Goal: Find contact information: Obtain details needed to contact an individual or organization

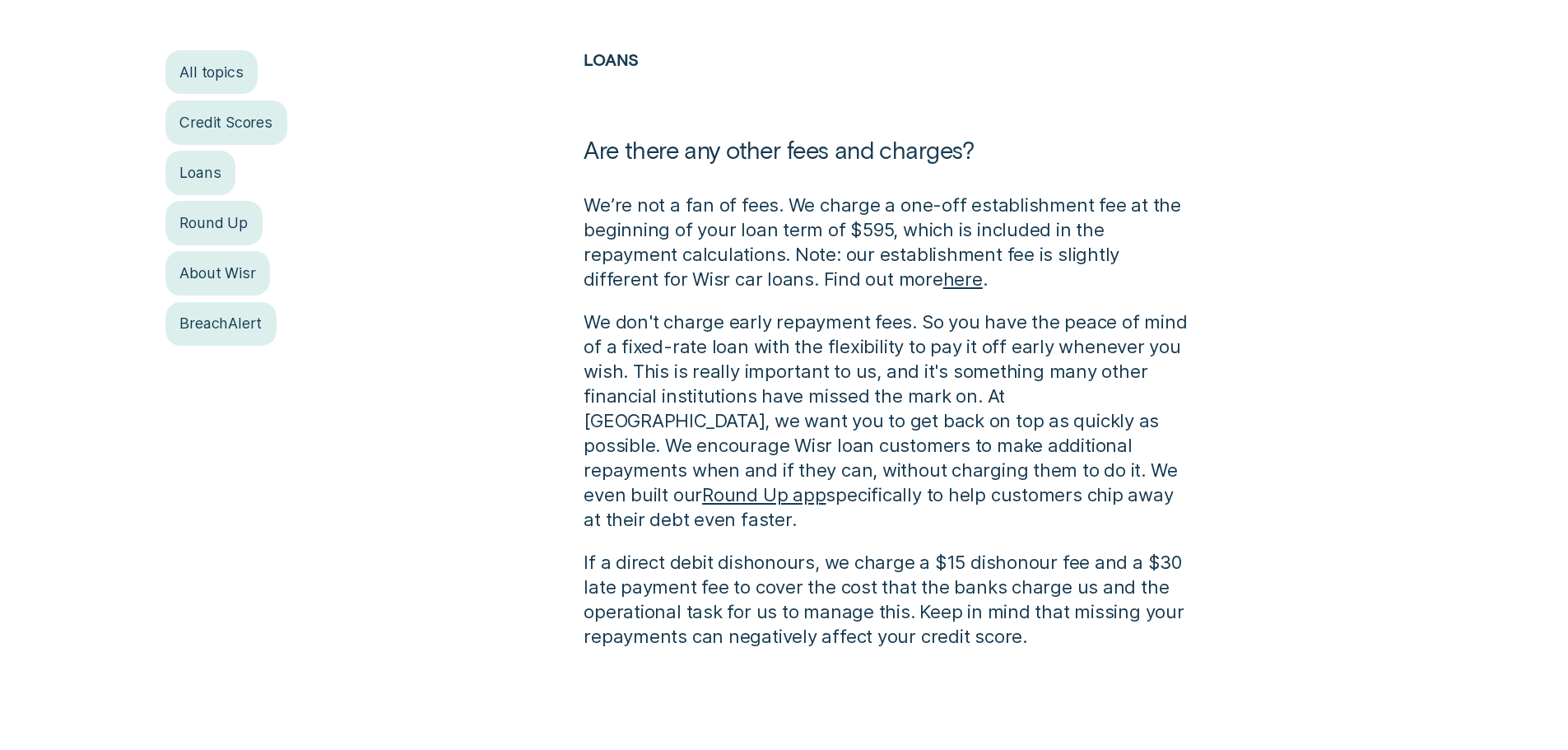
scroll to position [247, 0]
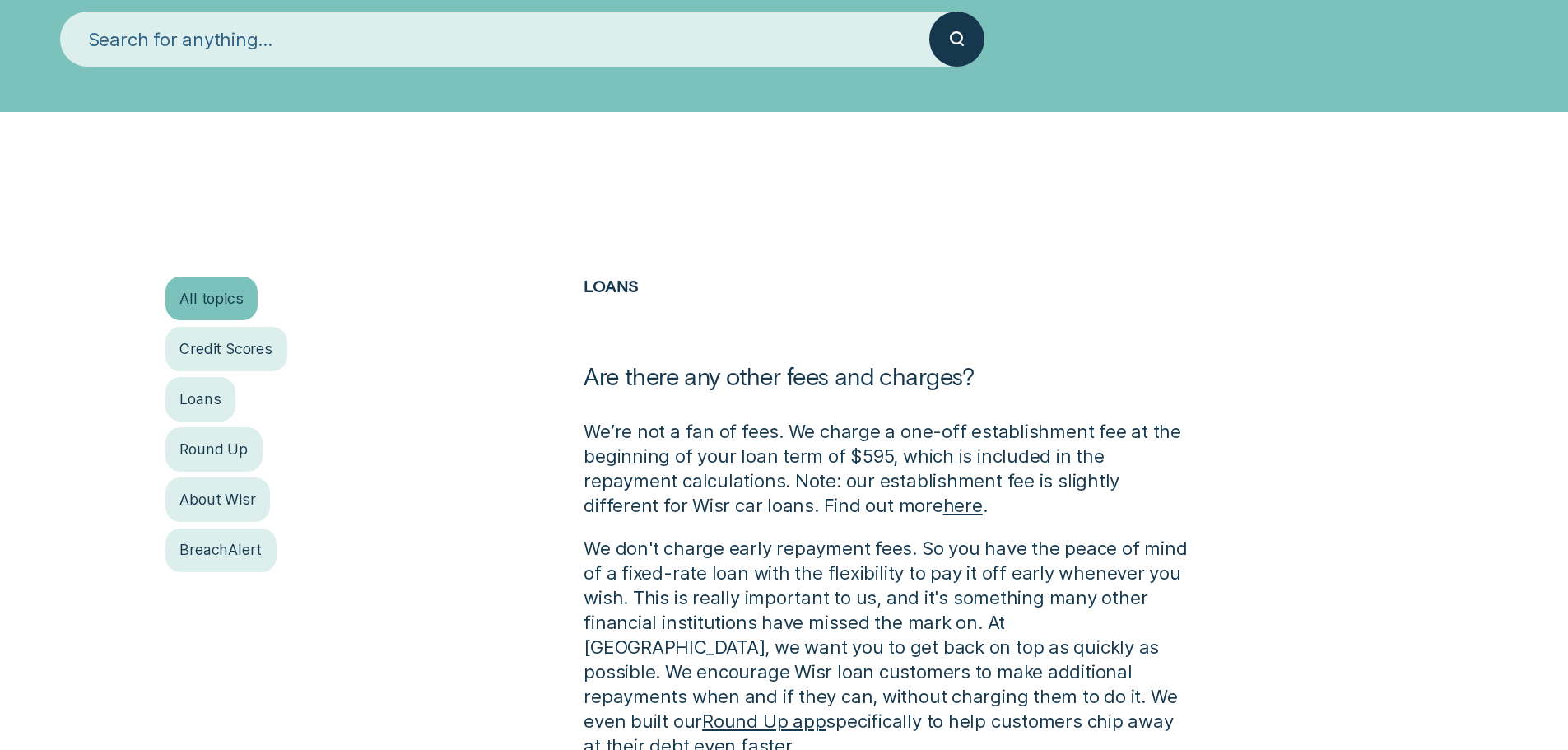
click at [198, 299] on div "All topics" at bounding box center [211, 298] width 93 height 43
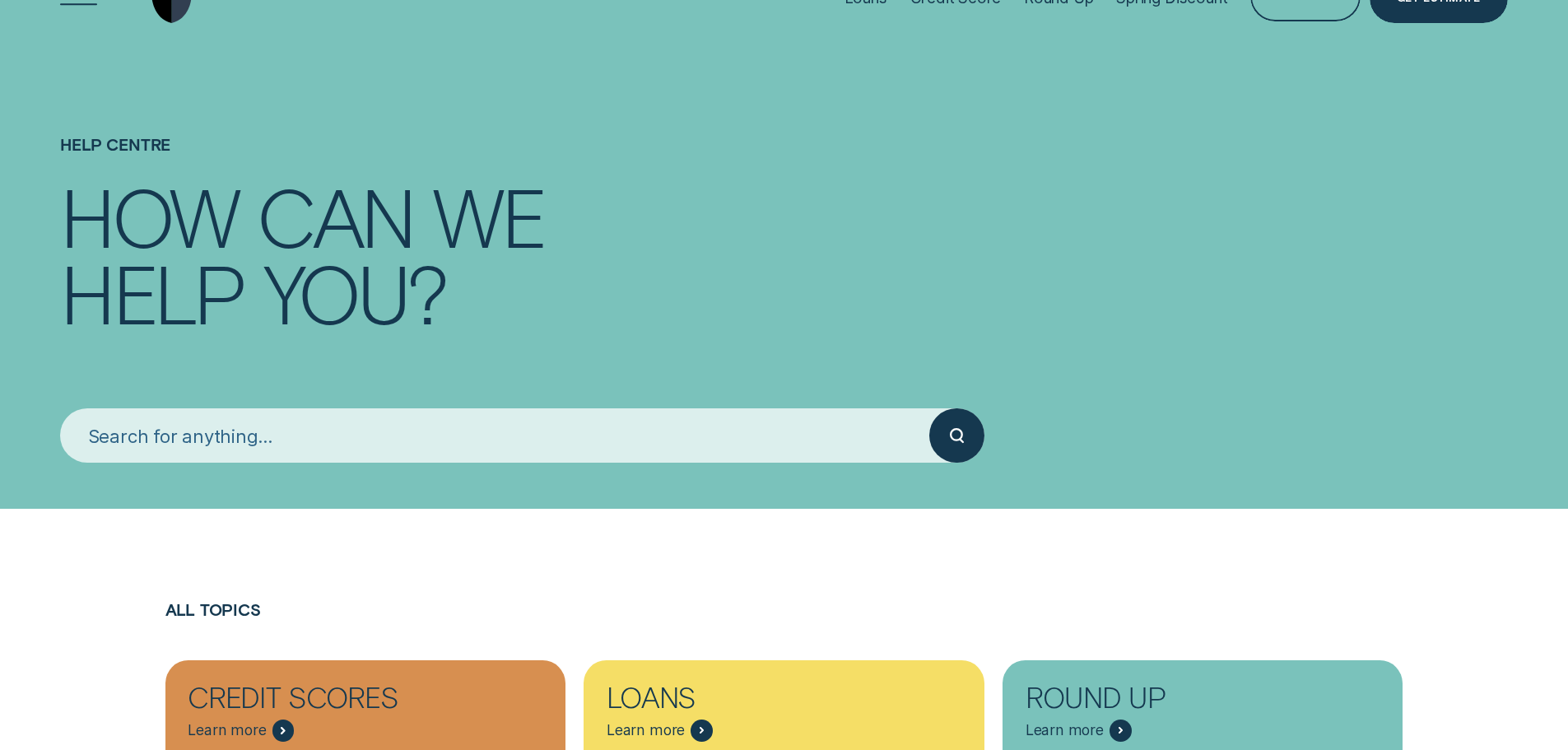
scroll to position [165, 0]
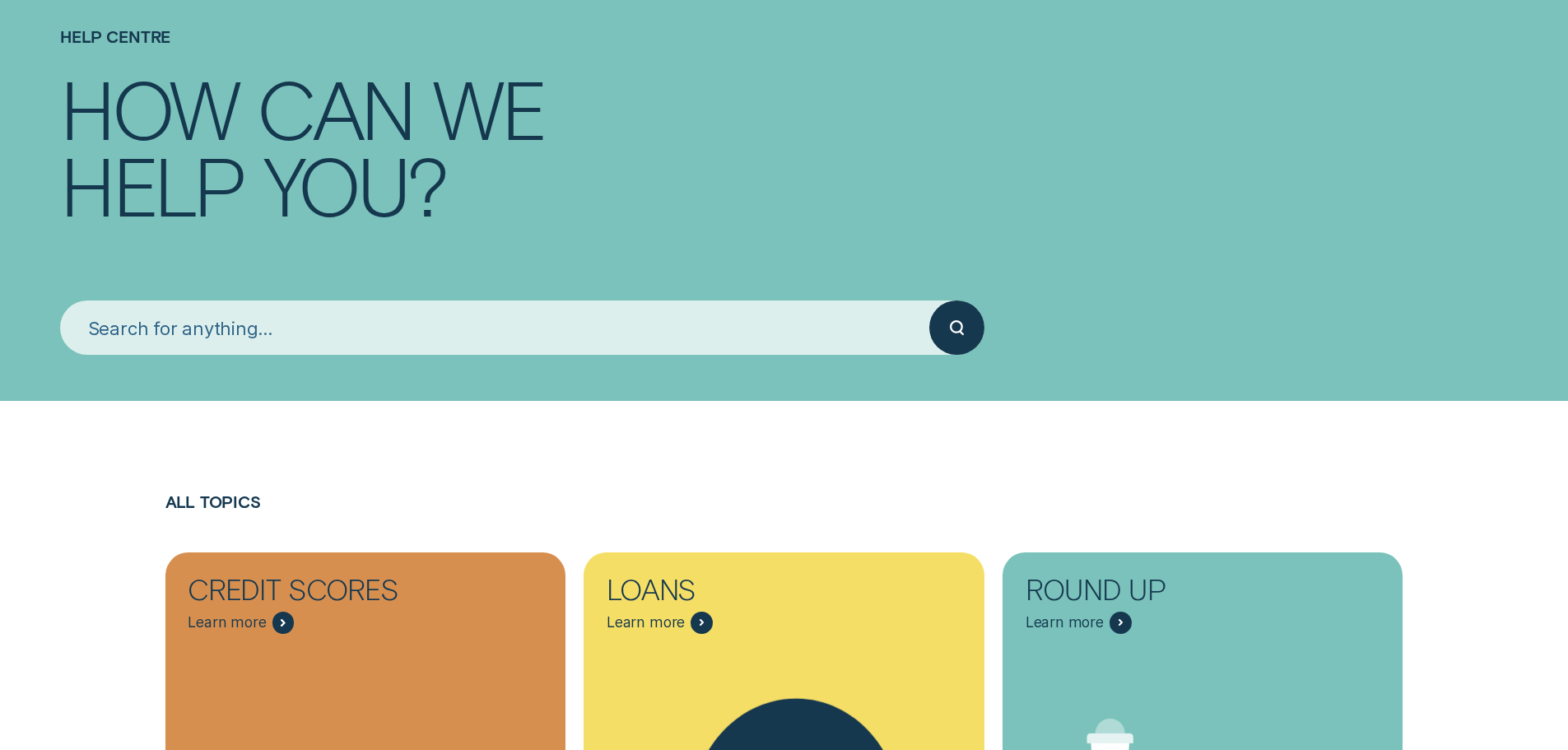
click at [540, 336] on input "search" at bounding box center [495, 328] width 869 height 55
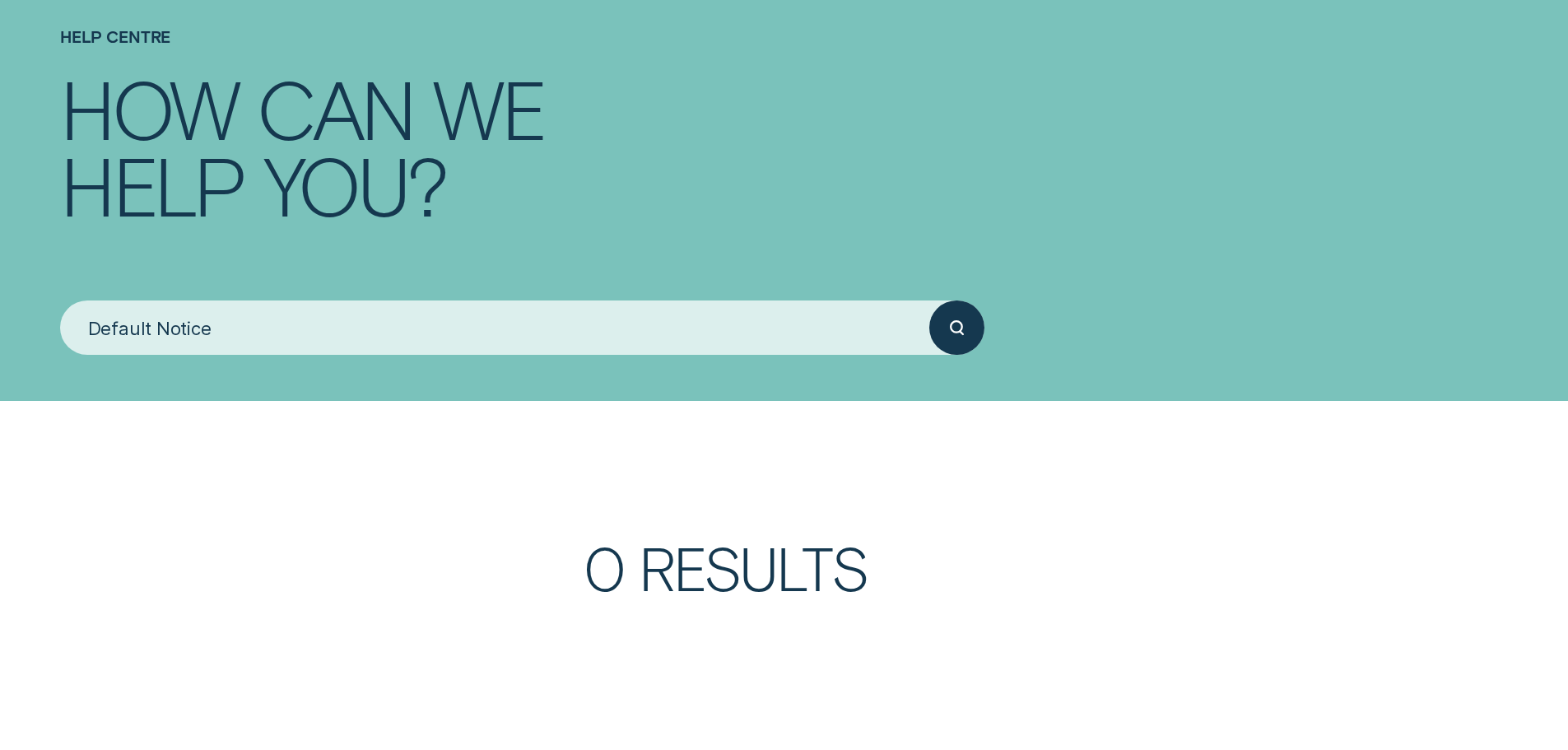
type input "Default Notice"
click at [930, 301] on button "submit" at bounding box center [957, 328] width 55 height 55
click at [946, 333] on div "submit" at bounding box center [957, 328] width 55 height 55
drag, startPoint x: 340, startPoint y: 321, endPoint x: 0, endPoint y: 322, distance: 340.0
click at [0, 322] on div "Help Centre How can we help you? Default Notice" at bounding box center [784, 118] width 1568 height 566
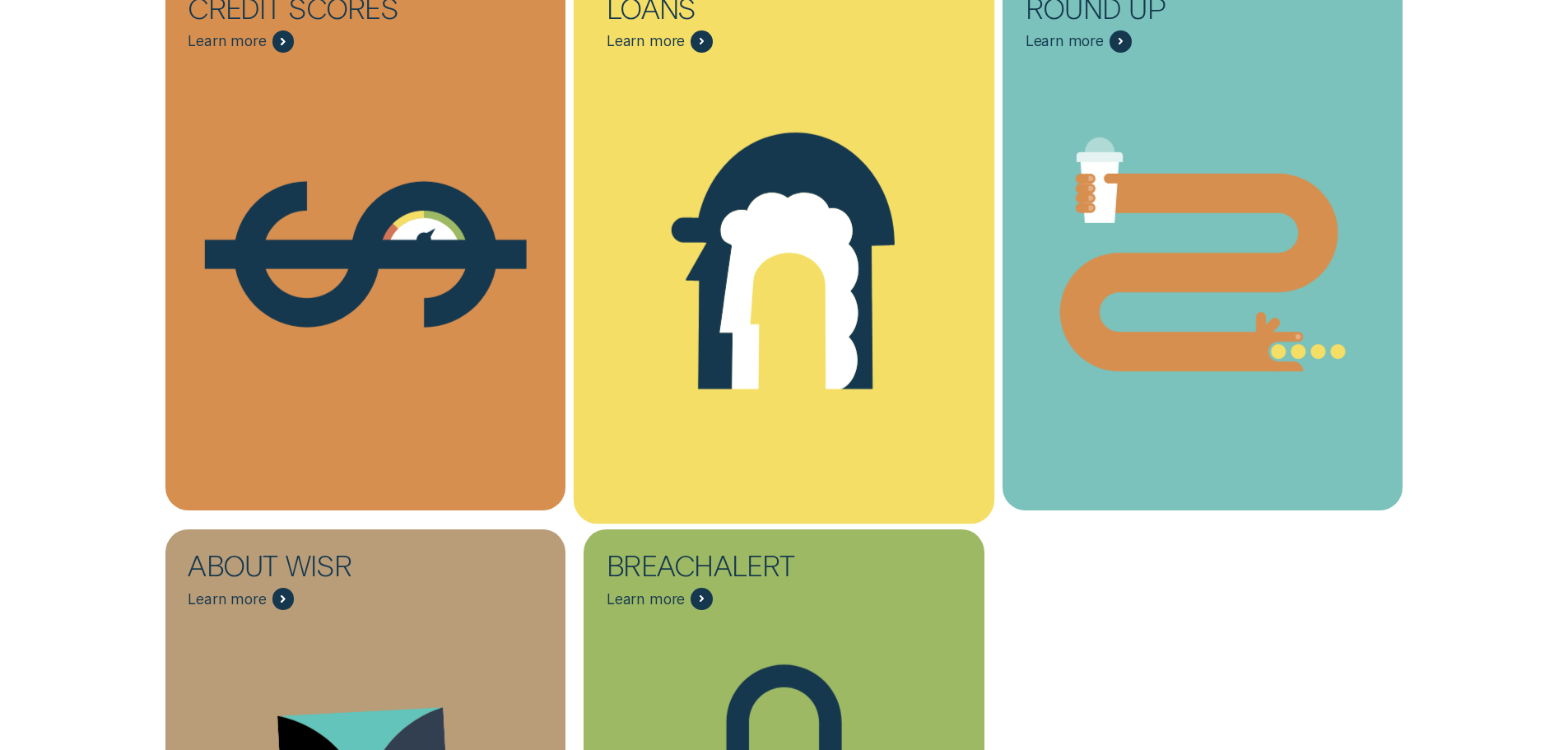
scroll to position [906, 0]
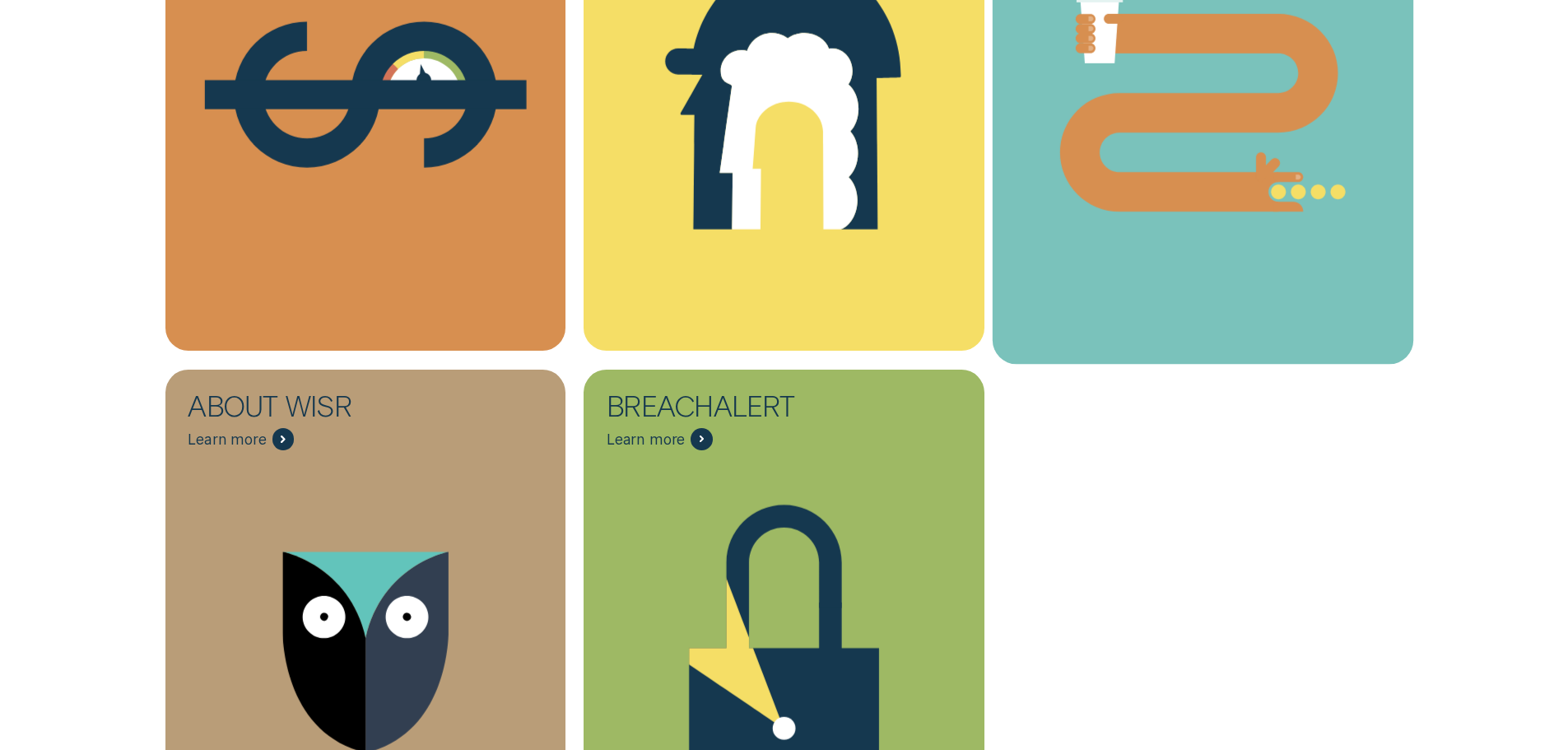
click at [1236, 159] on icon "Round Up - Learn more" at bounding box center [1203, 94] width 421 height 321
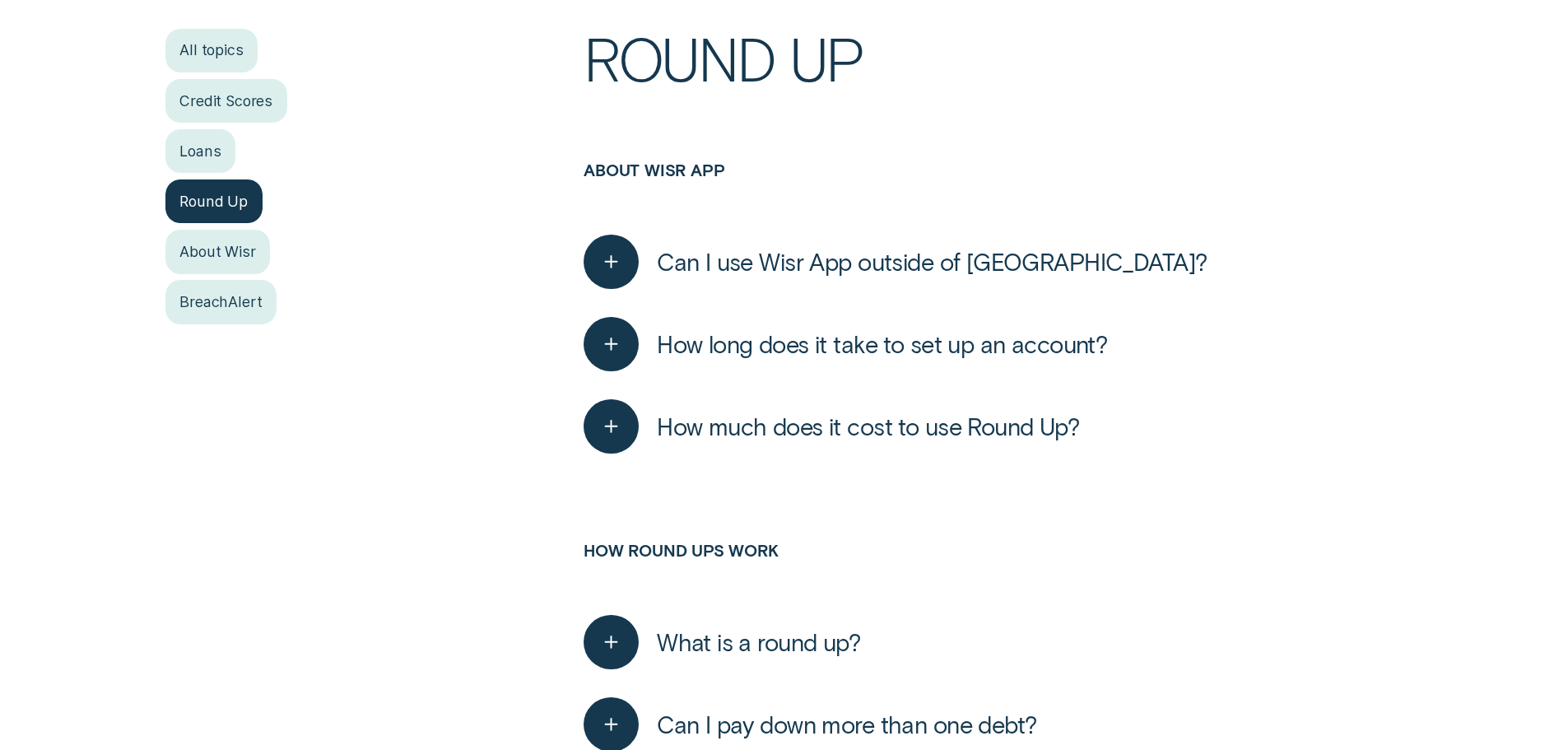
scroll to position [576, 0]
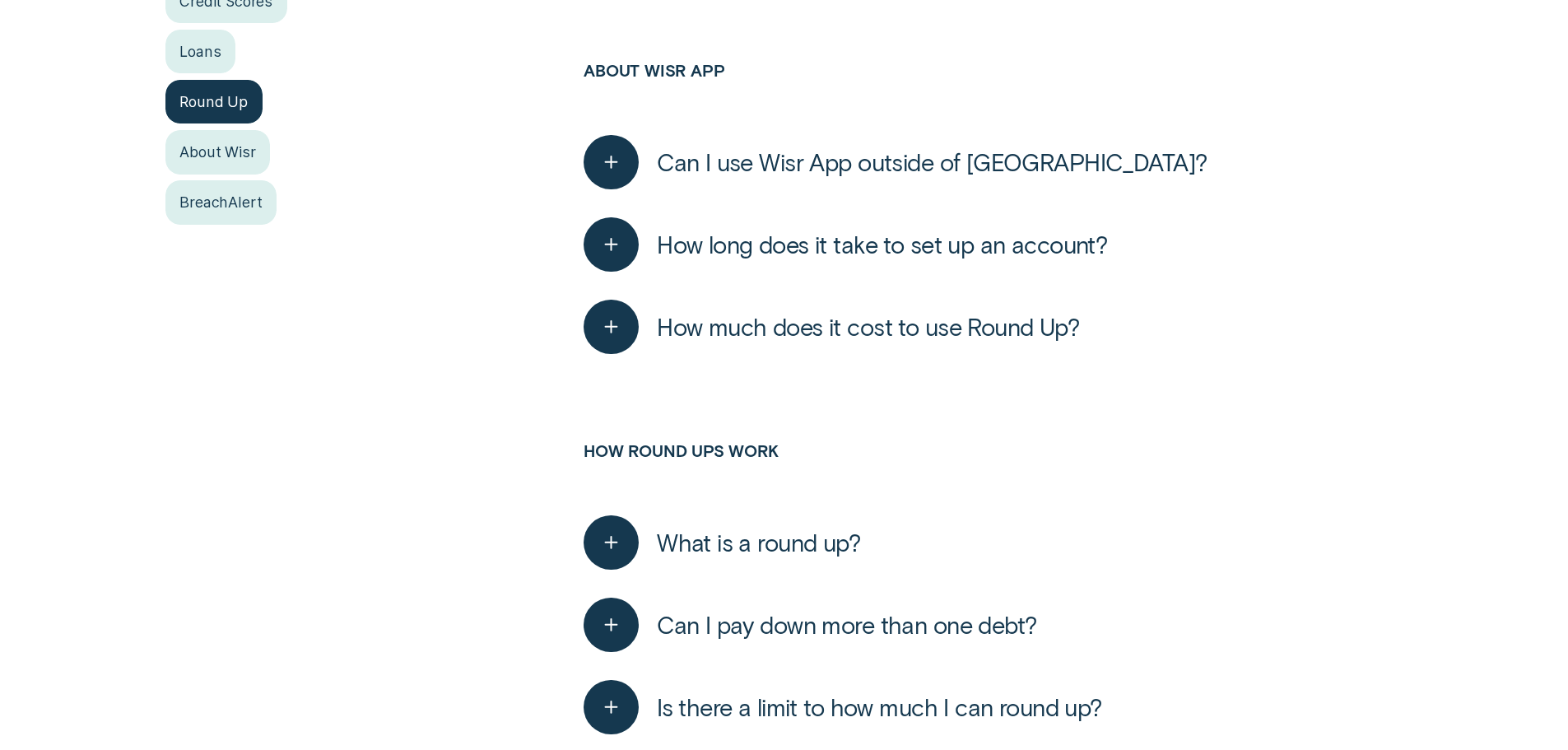
click at [834, 542] on span "What is a round up?" at bounding box center [759, 542] width 204 height 29
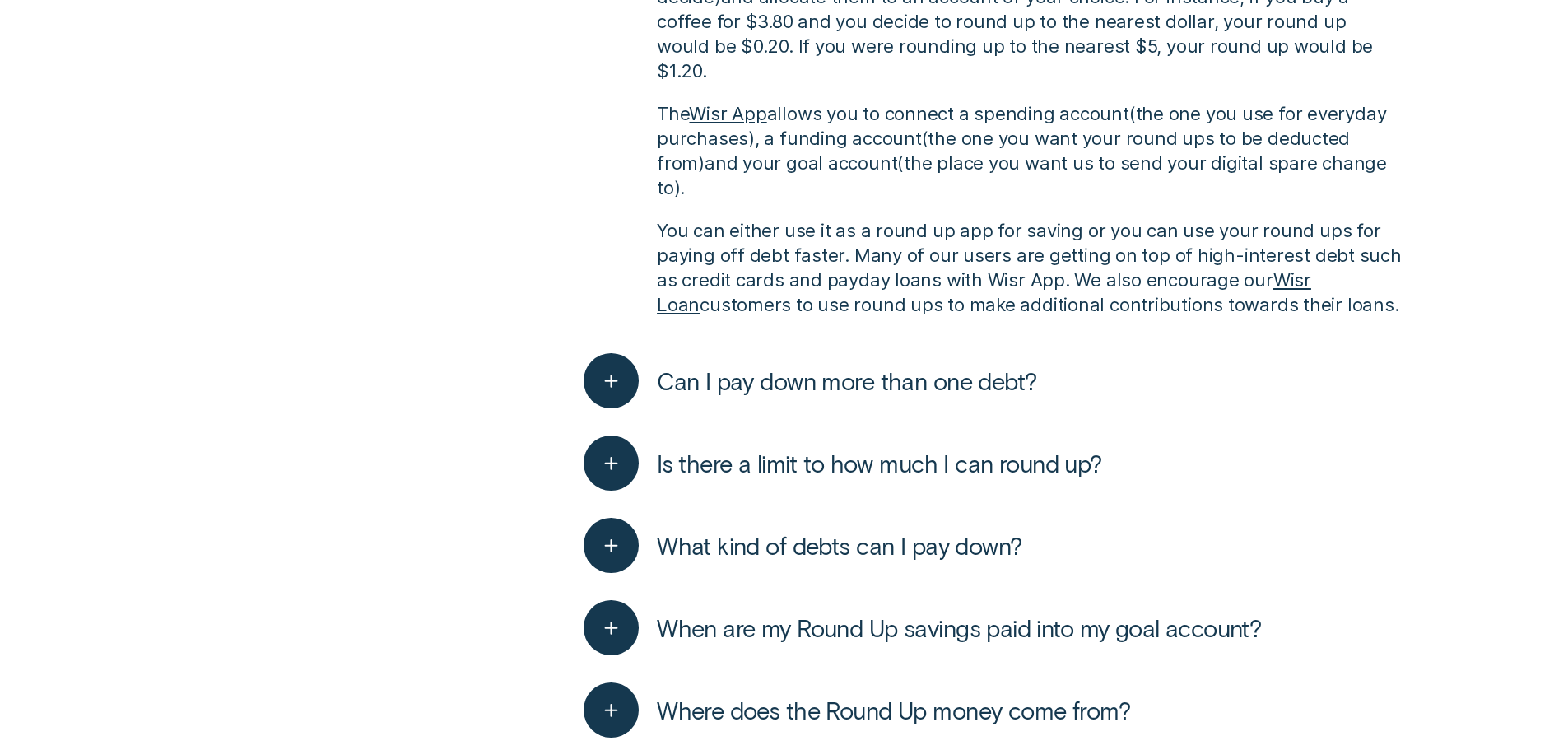
scroll to position [1236, 0]
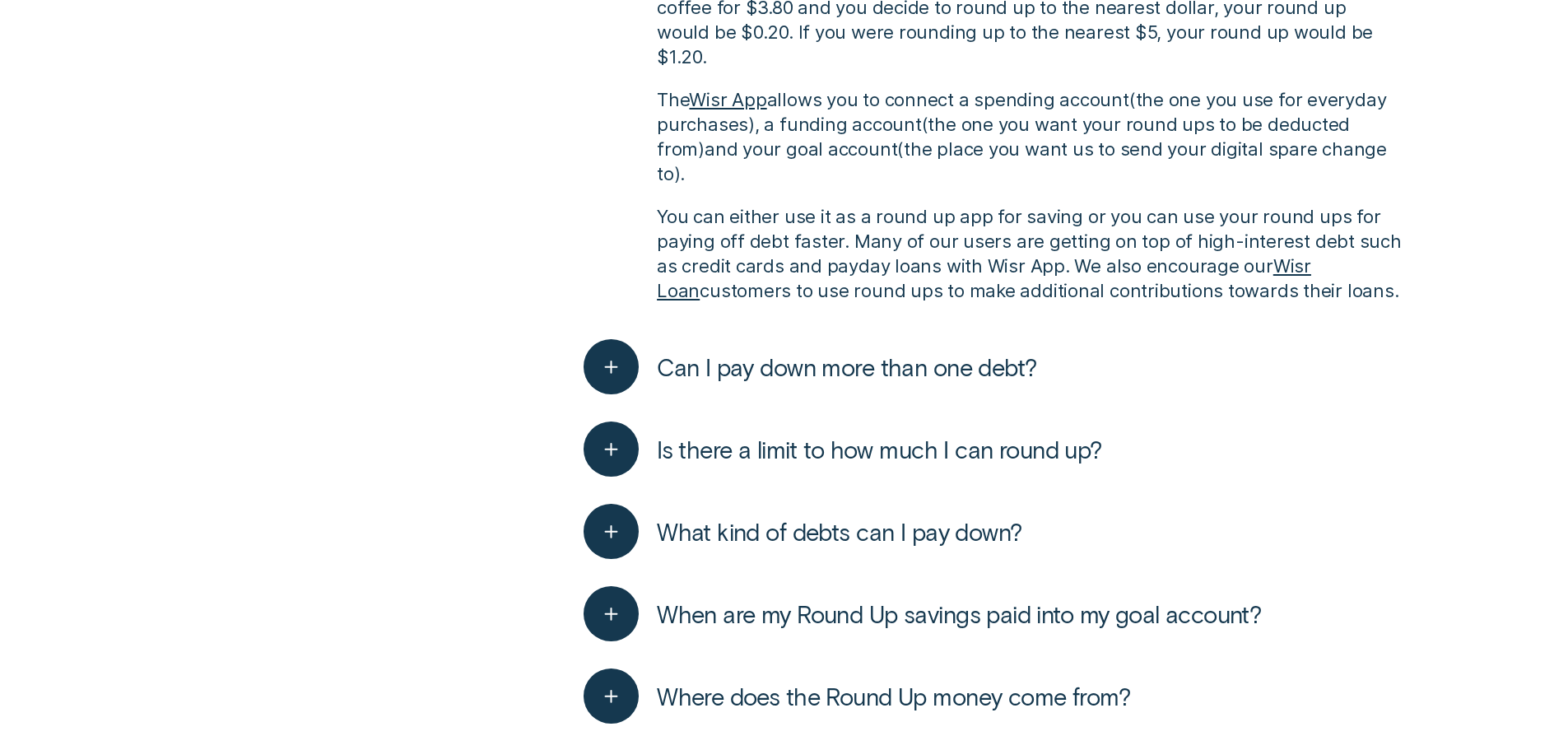
click at [1064, 682] on span "Where does the Round Up money come from?" at bounding box center [894, 696] width 473 height 29
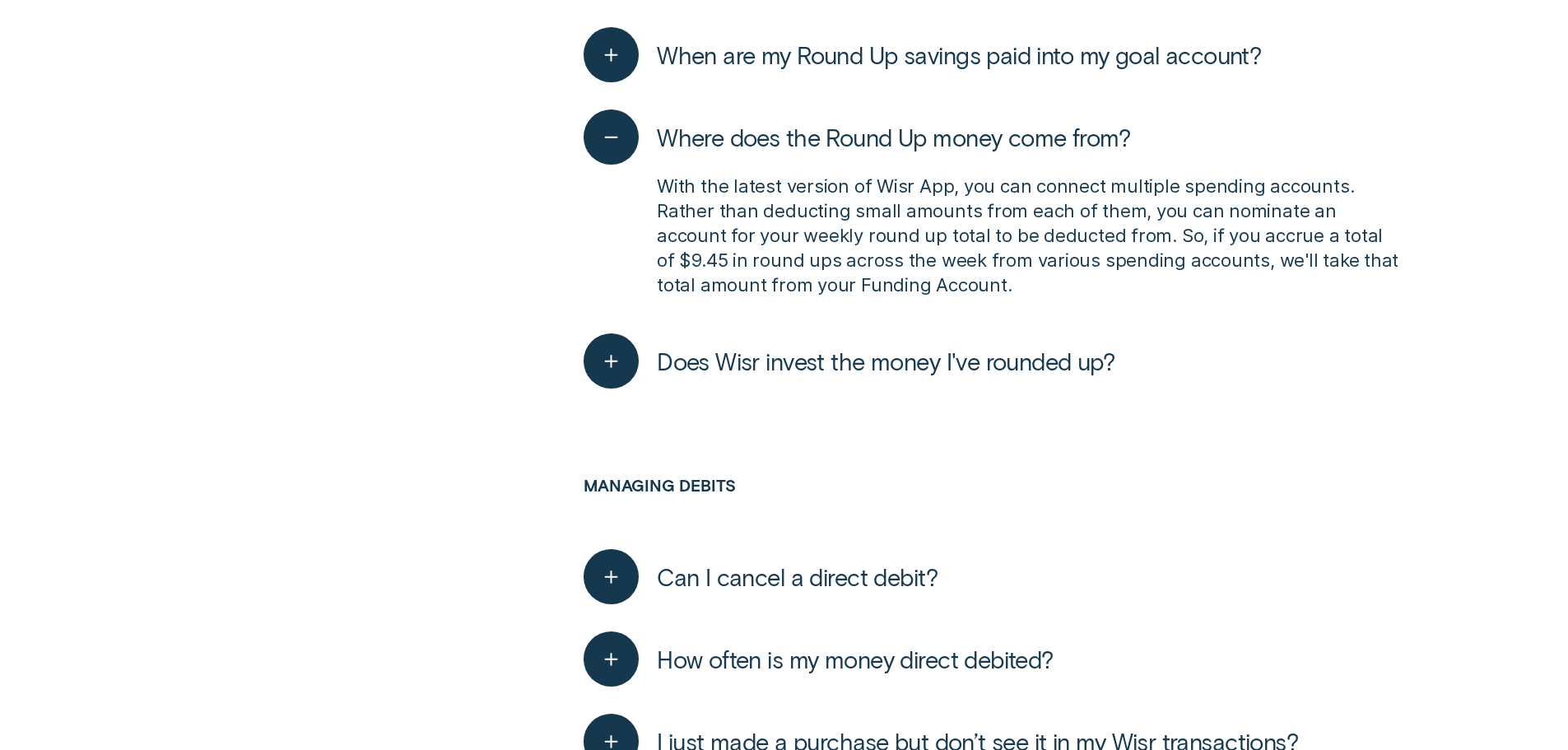
scroll to position [1812, 0]
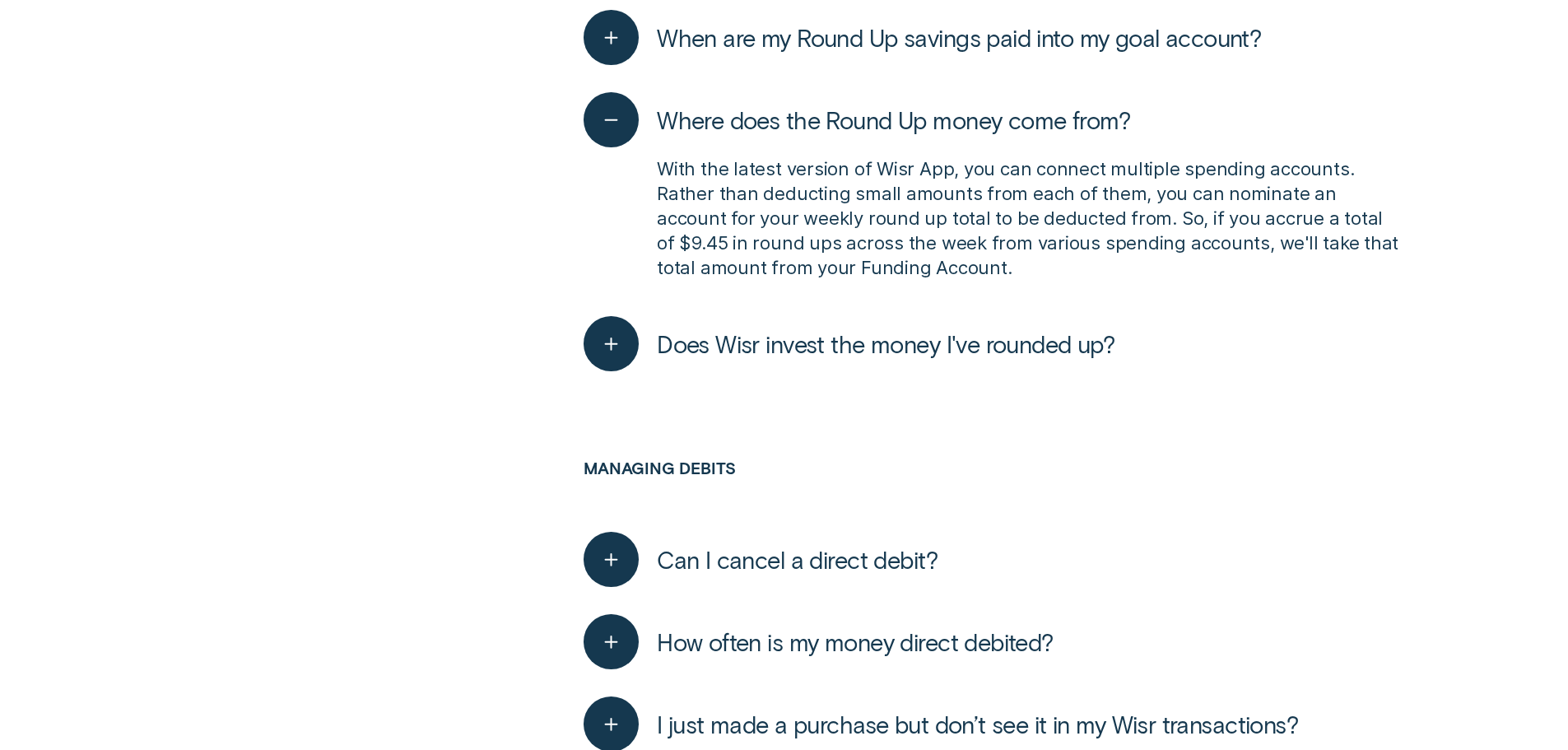
click at [1027, 627] on span "How often is my money direct debited?" at bounding box center [855, 642] width 397 height 29
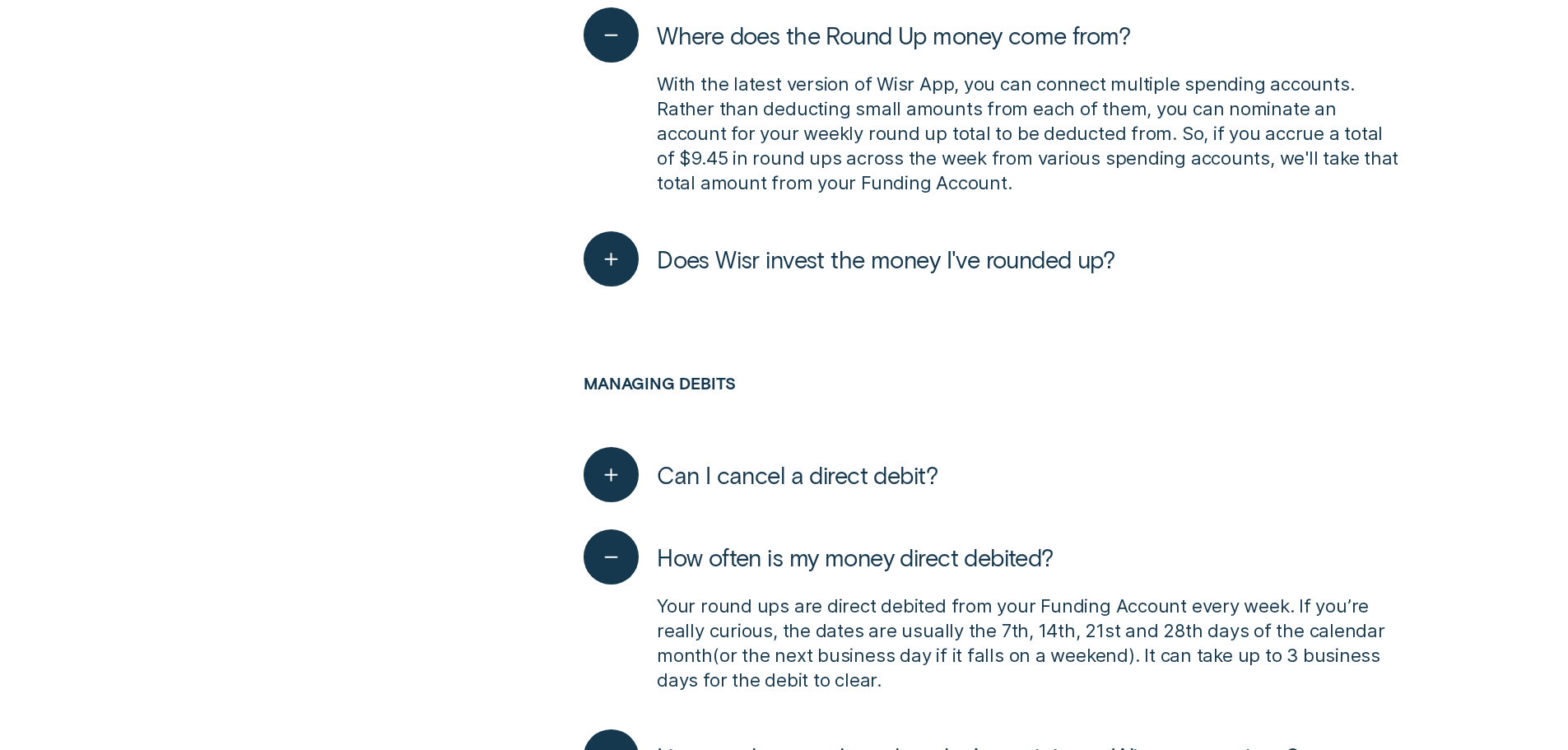
scroll to position [2059, 0]
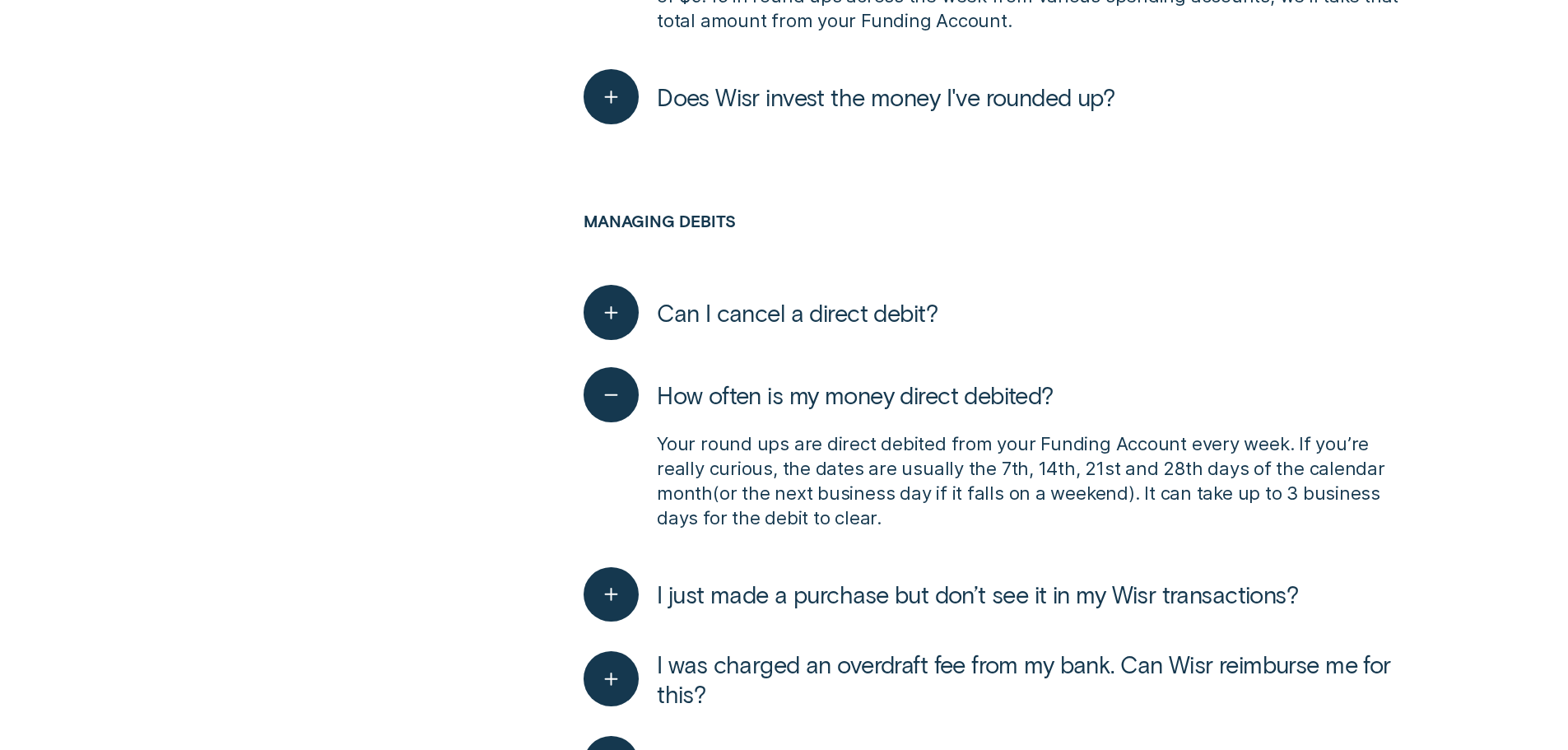
click at [1122, 650] on span "I was charged an overdraft fee from my bank. Can Wisr reimburse me for this?" at bounding box center [1030, 679] width 746 height 59
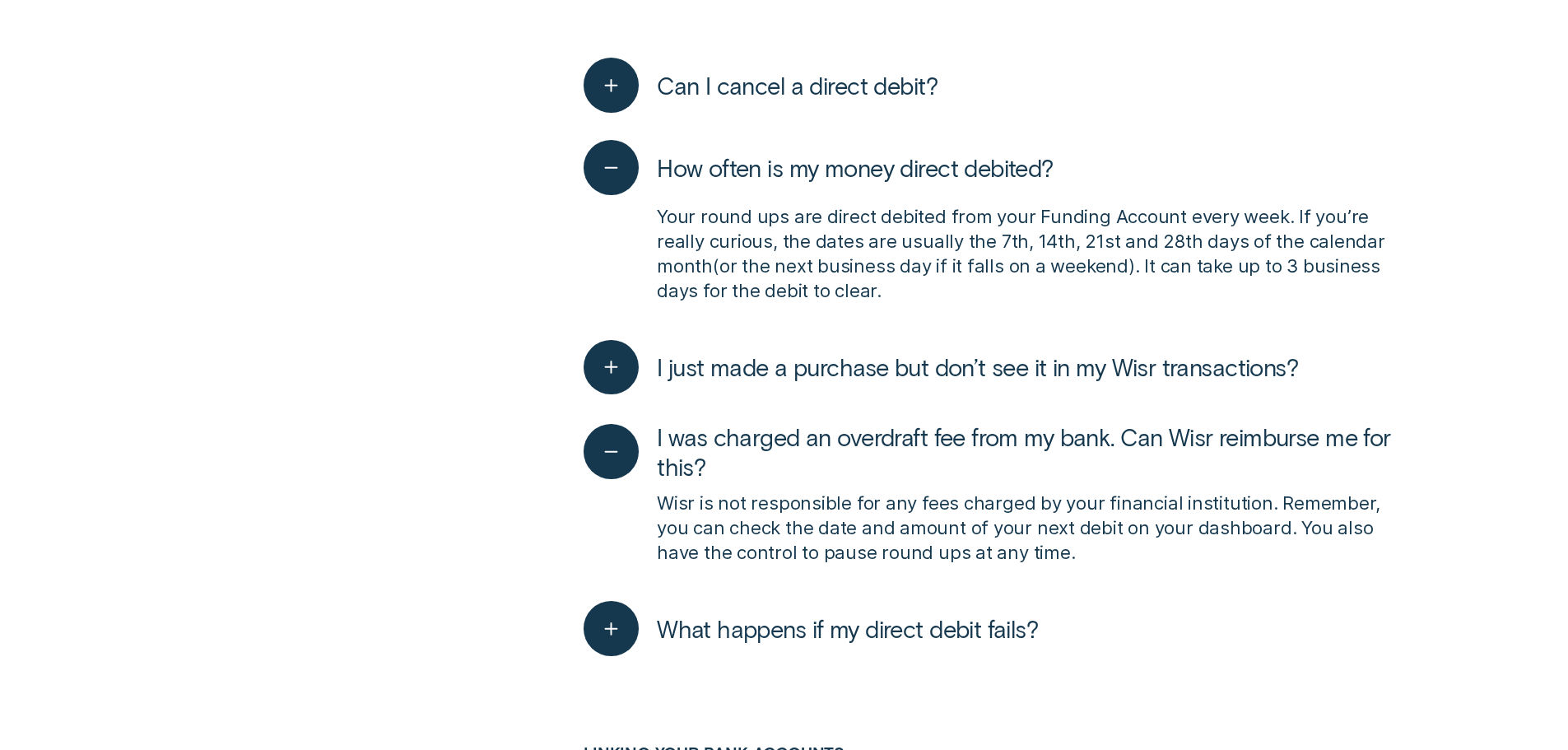
scroll to position [2306, 0]
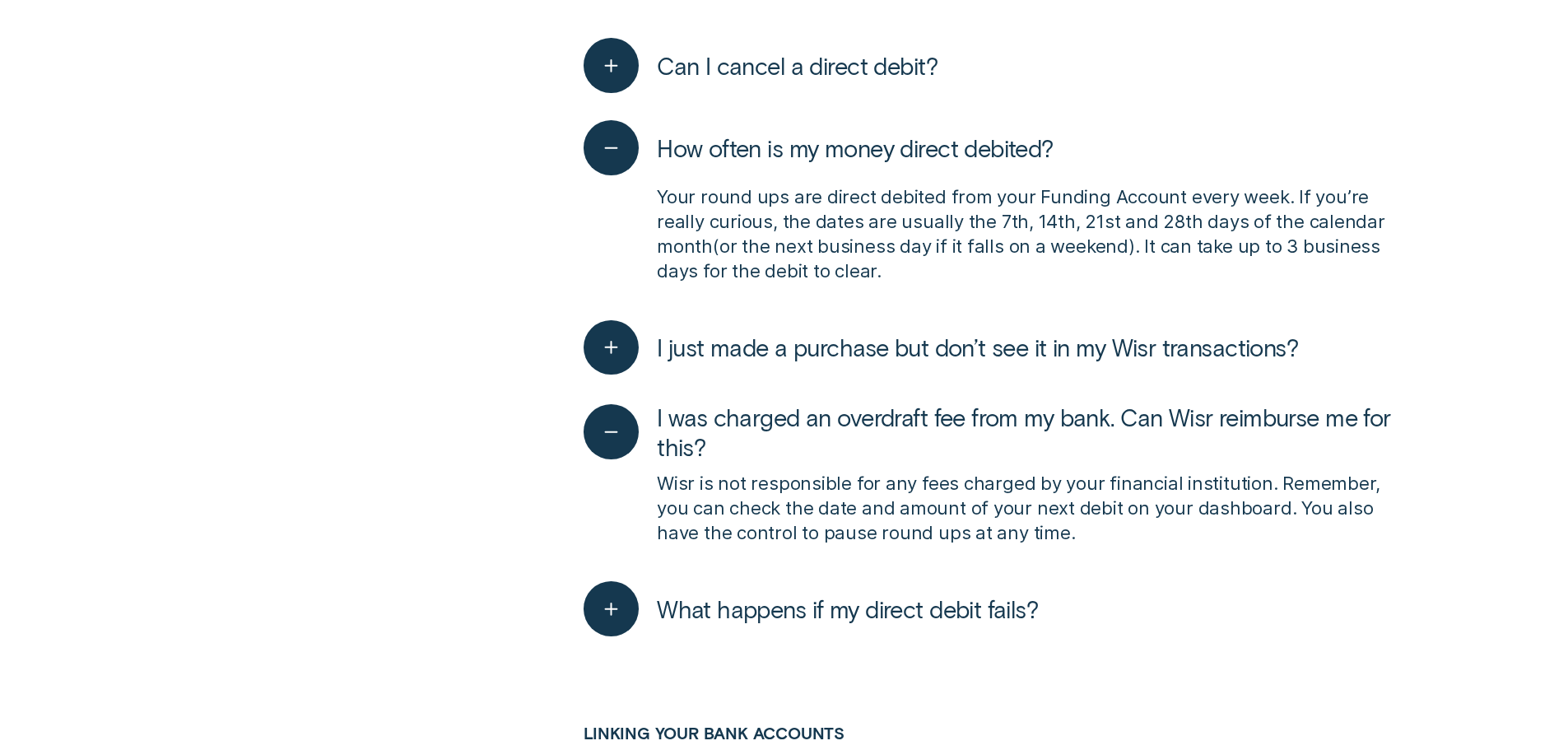
click at [999, 594] on span "What happens if my direct debit fails?" at bounding box center [848, 608] width 381 height 29
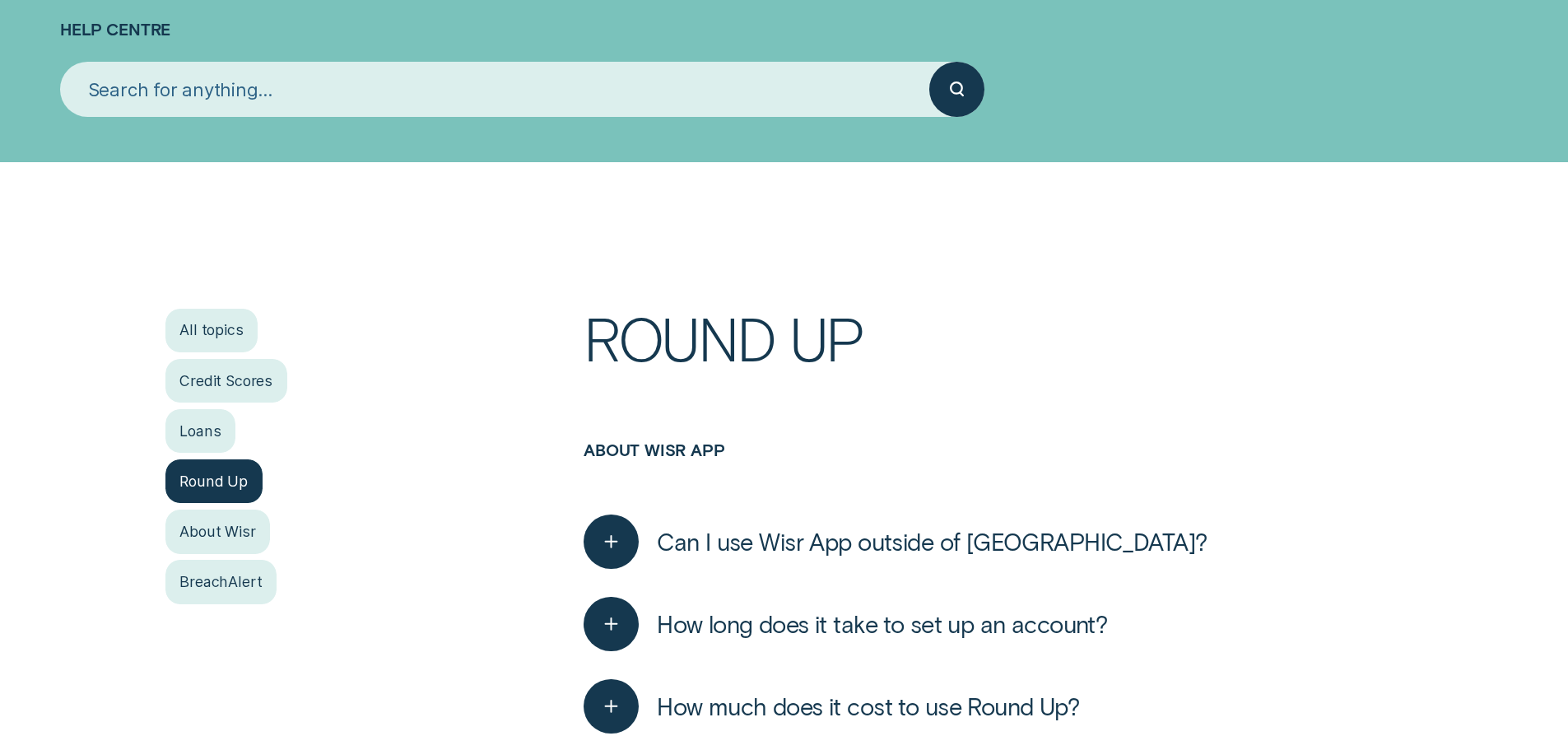
scroll to position [82, 0]
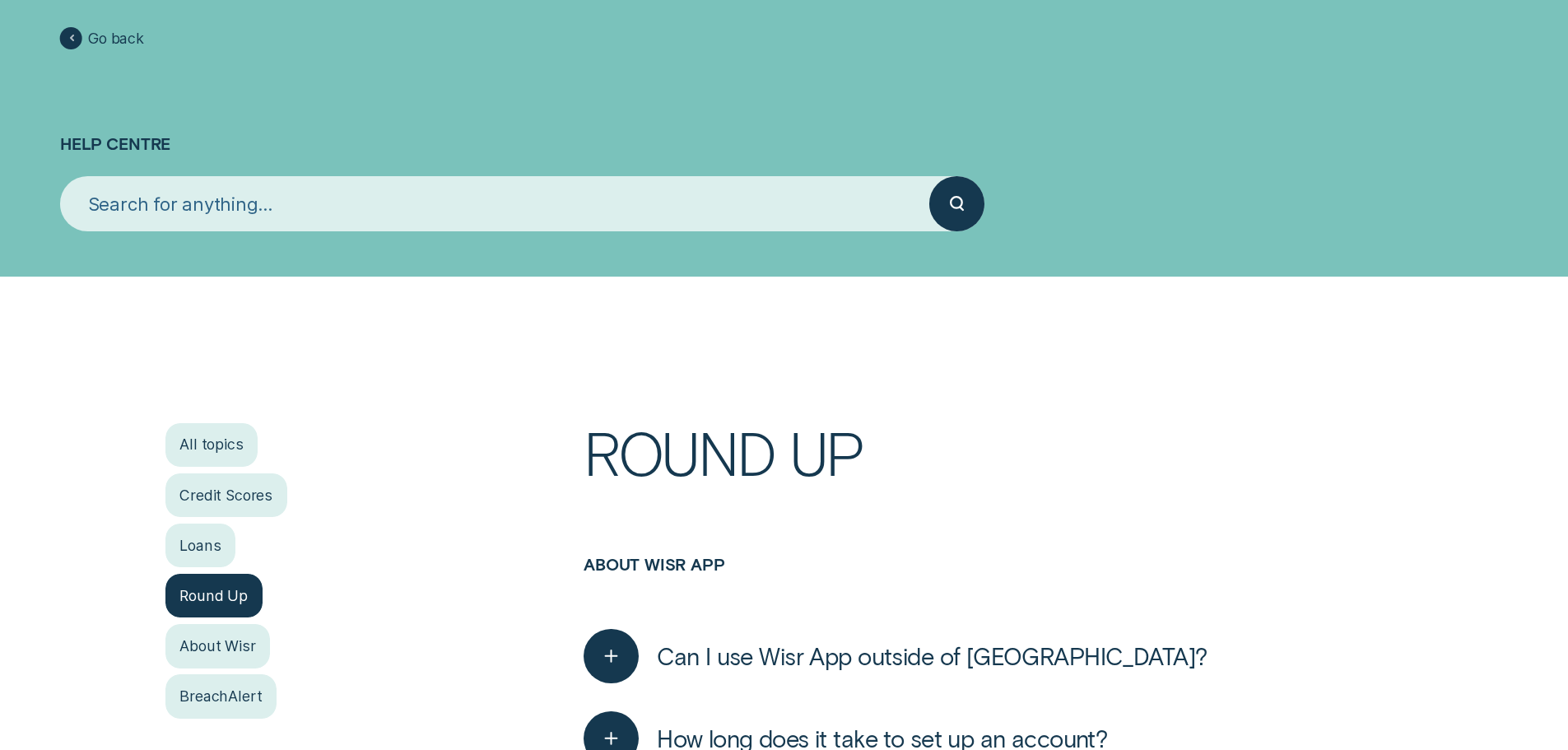
click at [74, 34] on div at bounding box center [73, 39] width 23 height 23
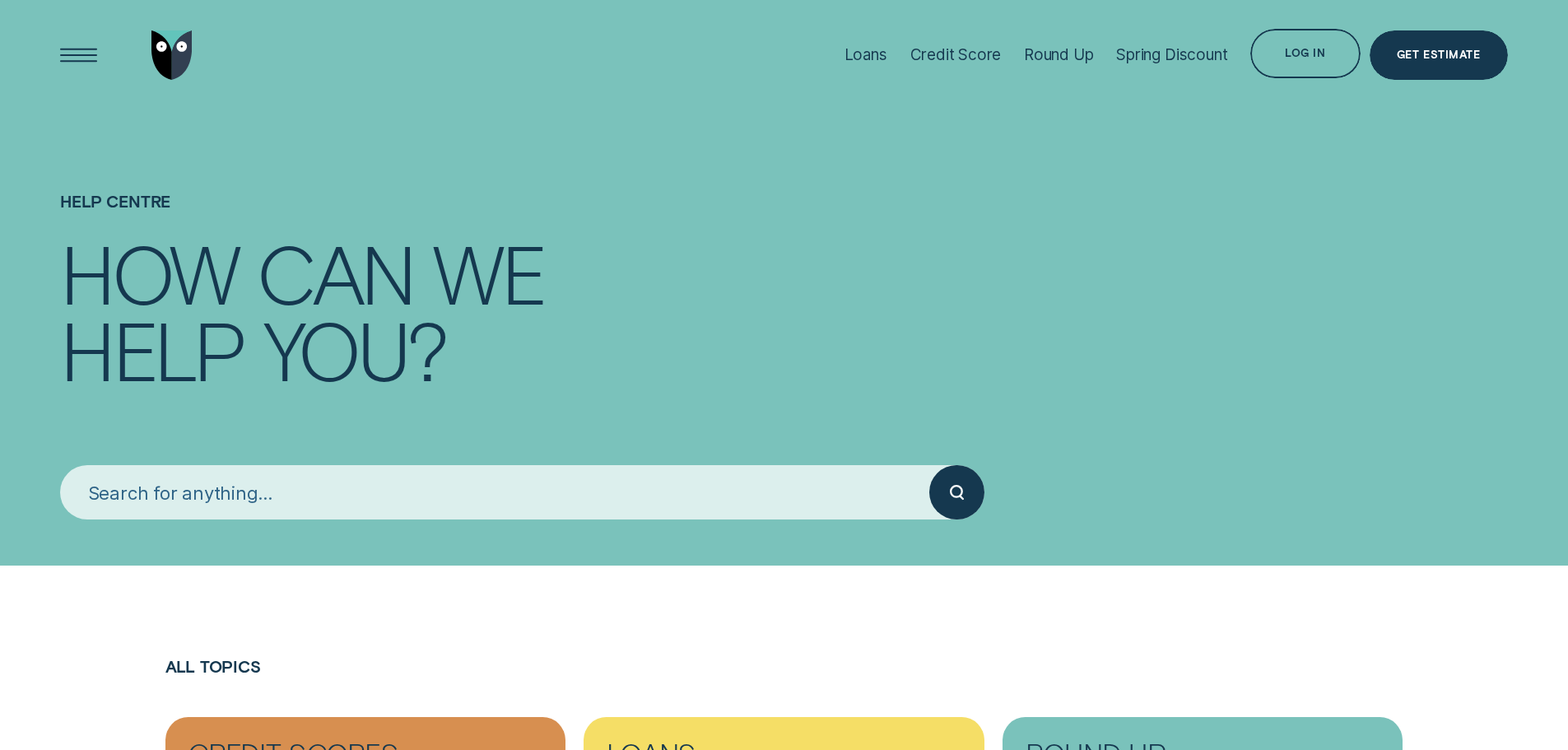
scroll to position [329, 0]
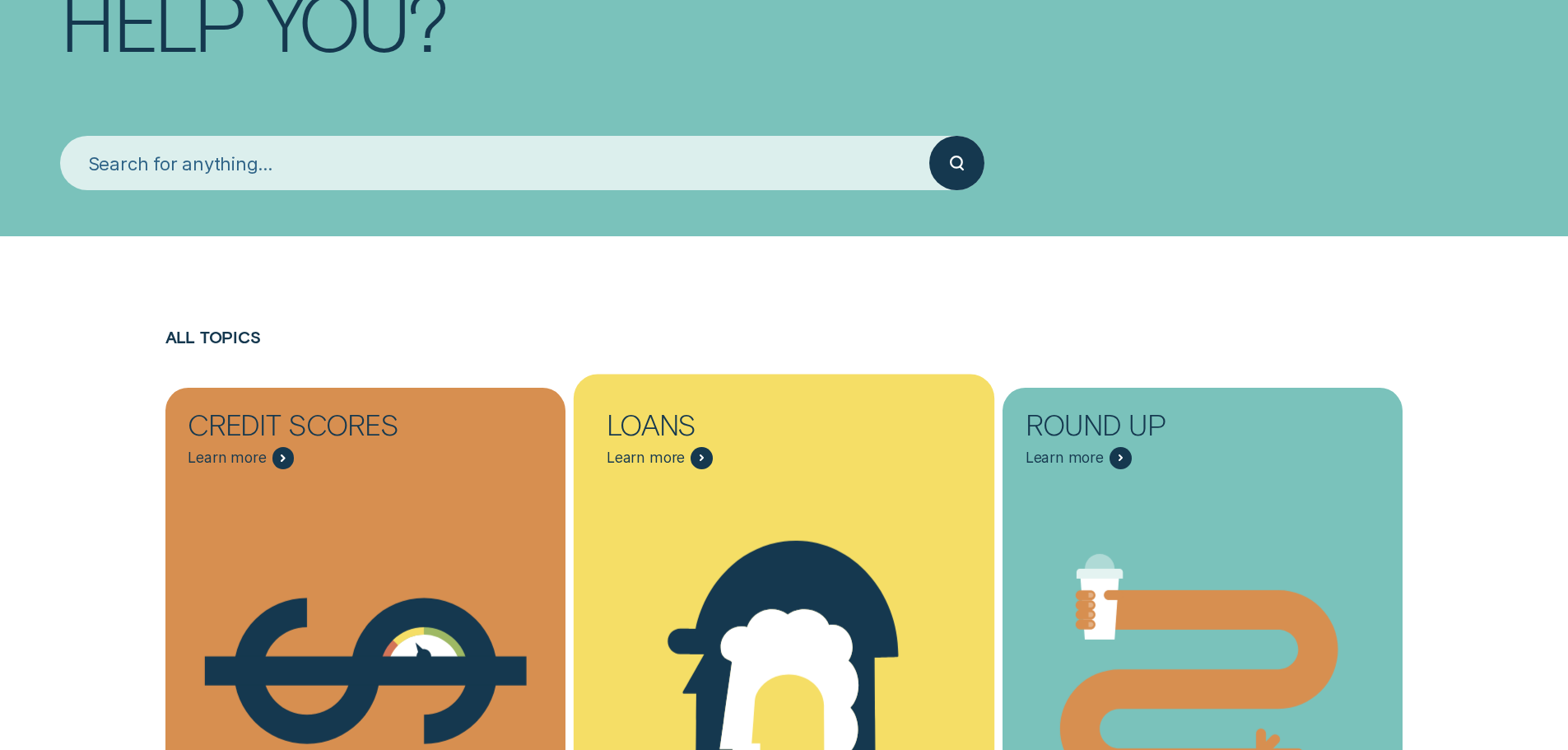
click at [739, 499] on div "Personalised Loans - One" at bounding box center [784, 671] width 421 height 424
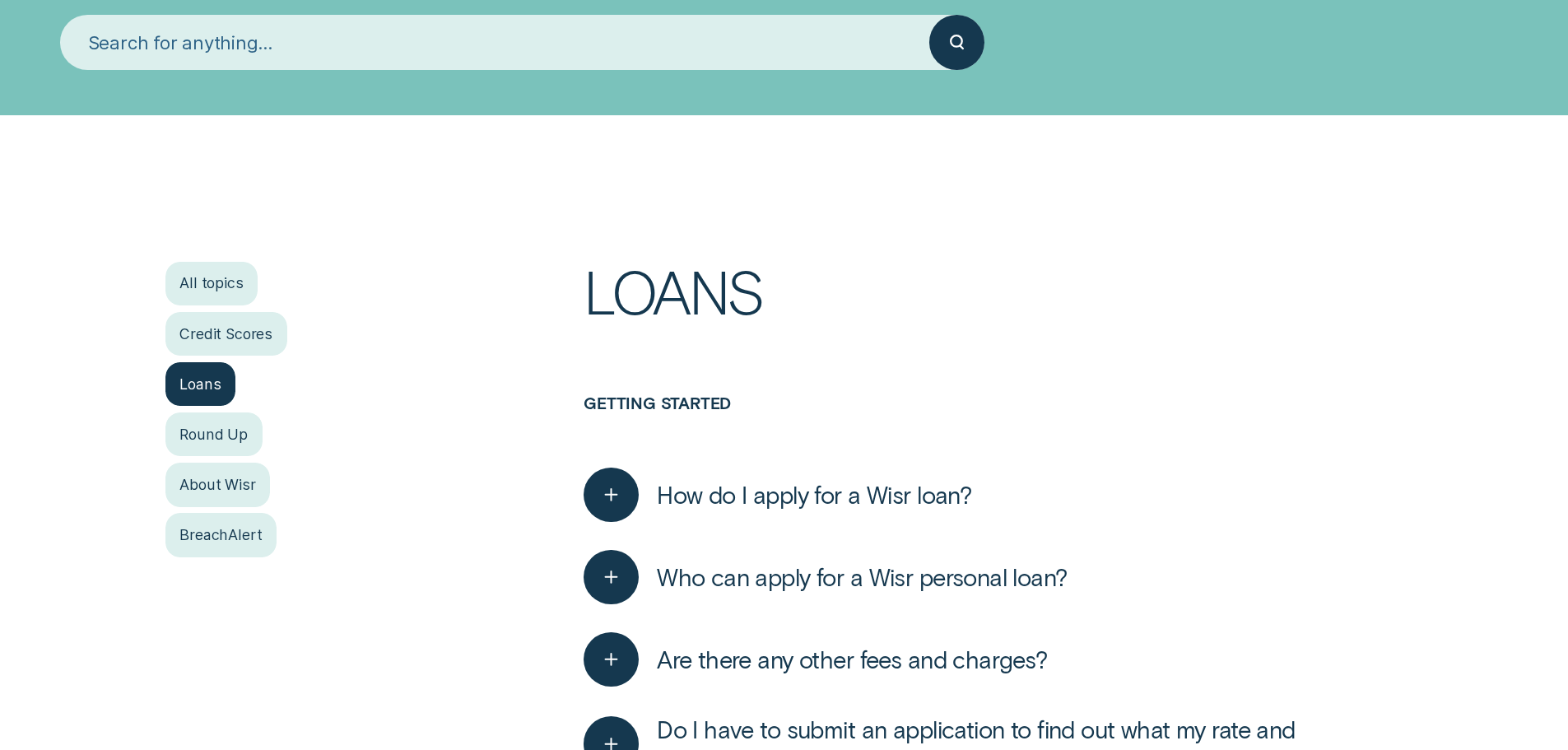
scroll to position [412, 0]
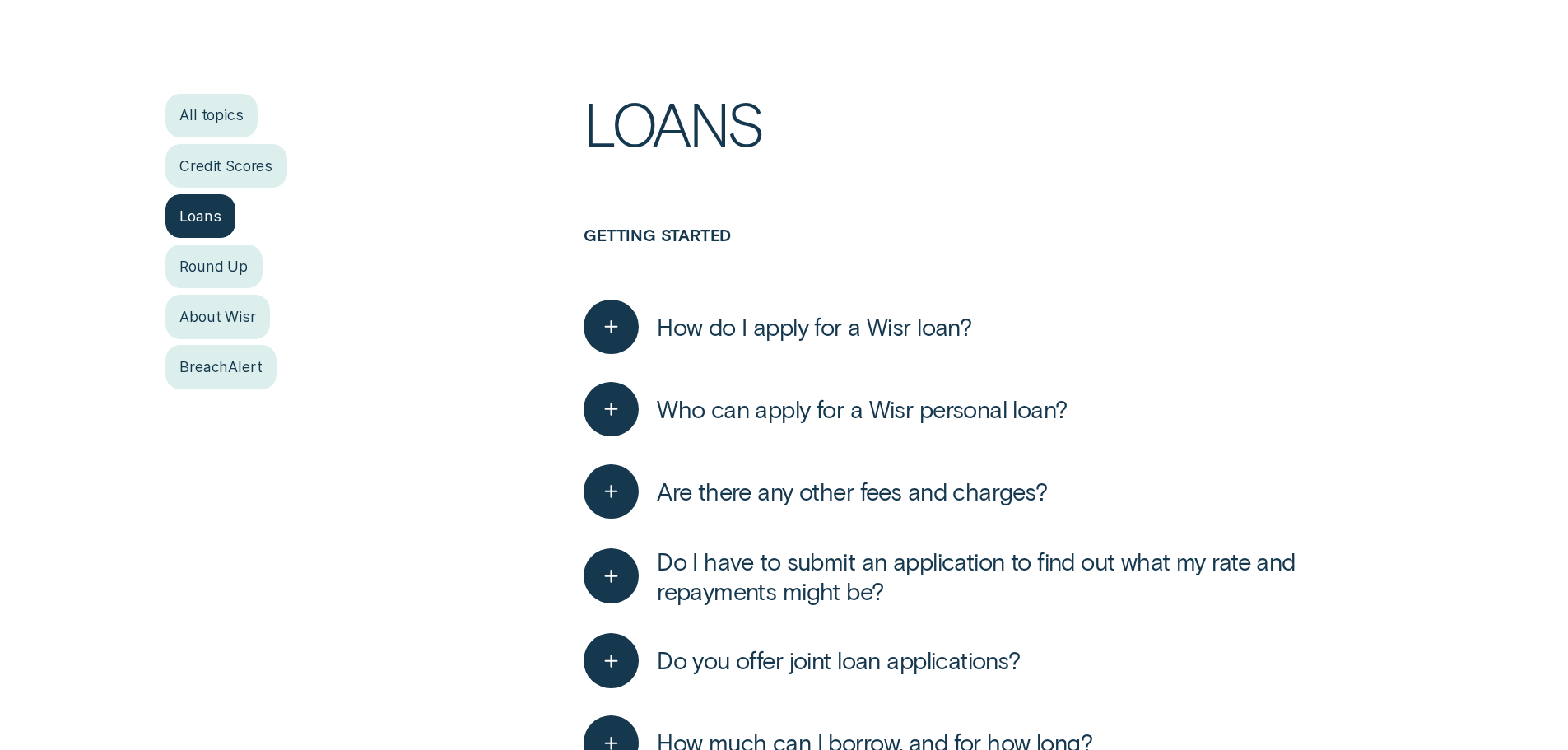
click at [968, 491] on span "Are there any other fees and charges?" at bounding box center [852, 491] width 391 height 29
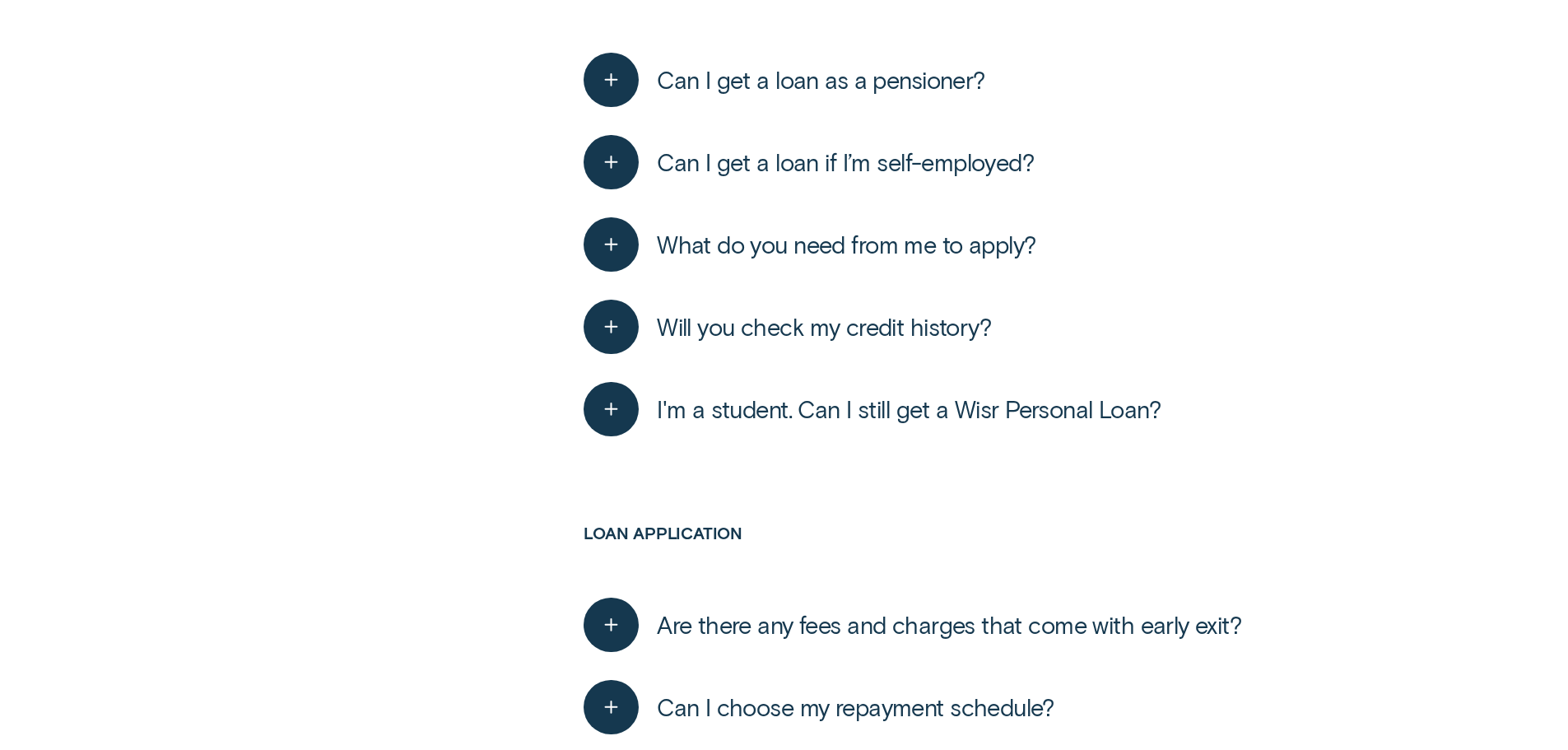
scroll to position [1812, 0]
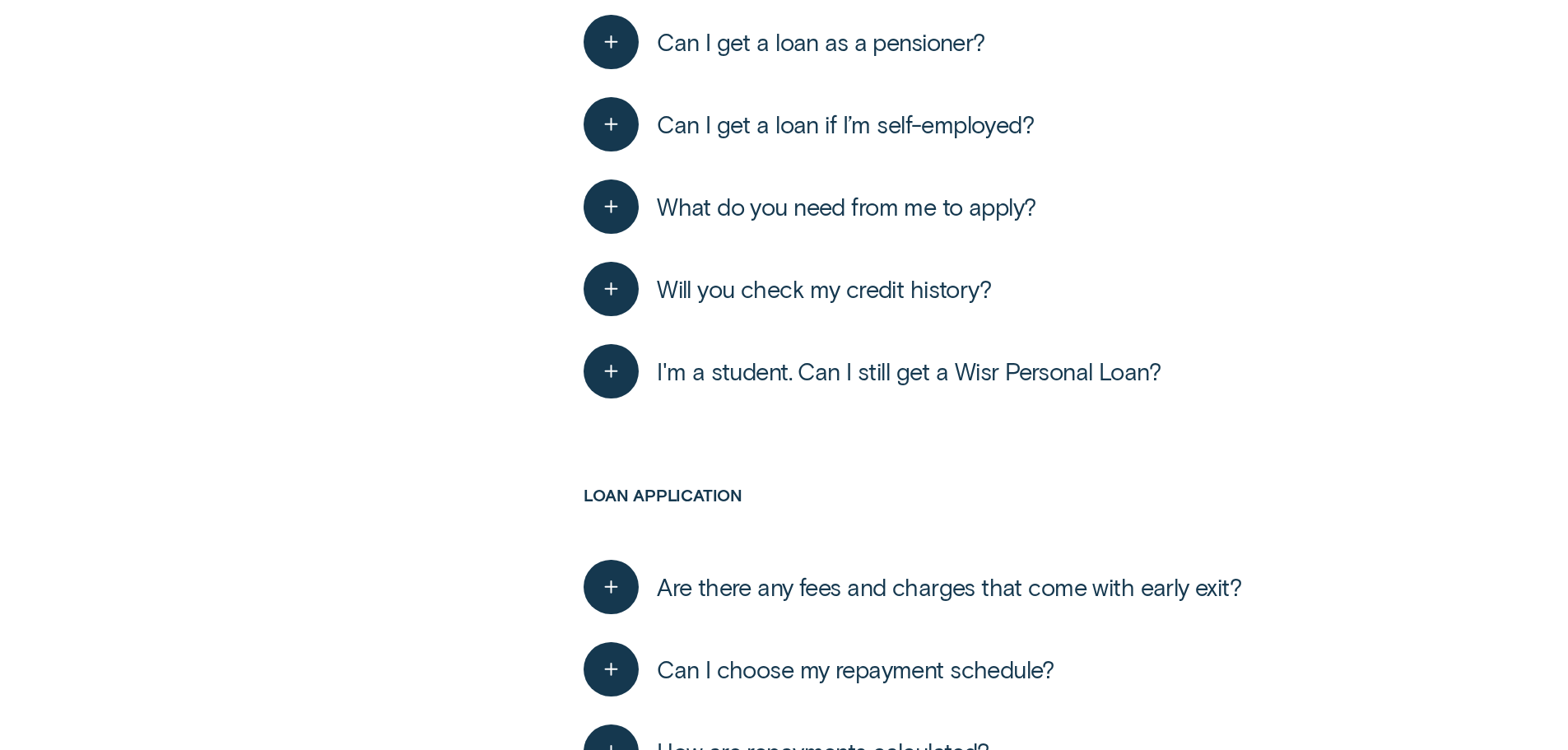
click at [1109, 573] on span "Are there any fees and charges that come with early exit?" at bounding box center [949, 587] width 585 height 29
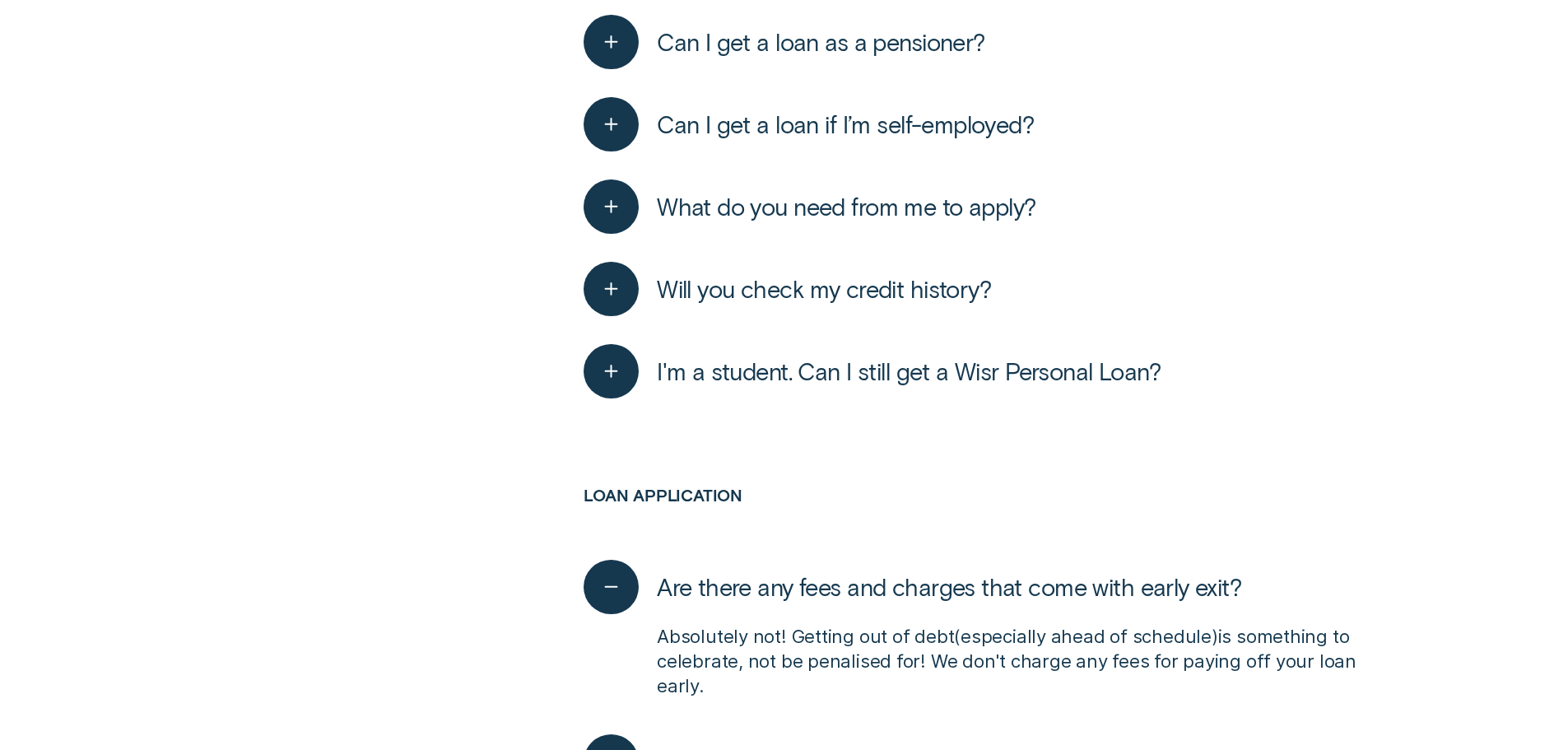
scroll to position [1976, 0]
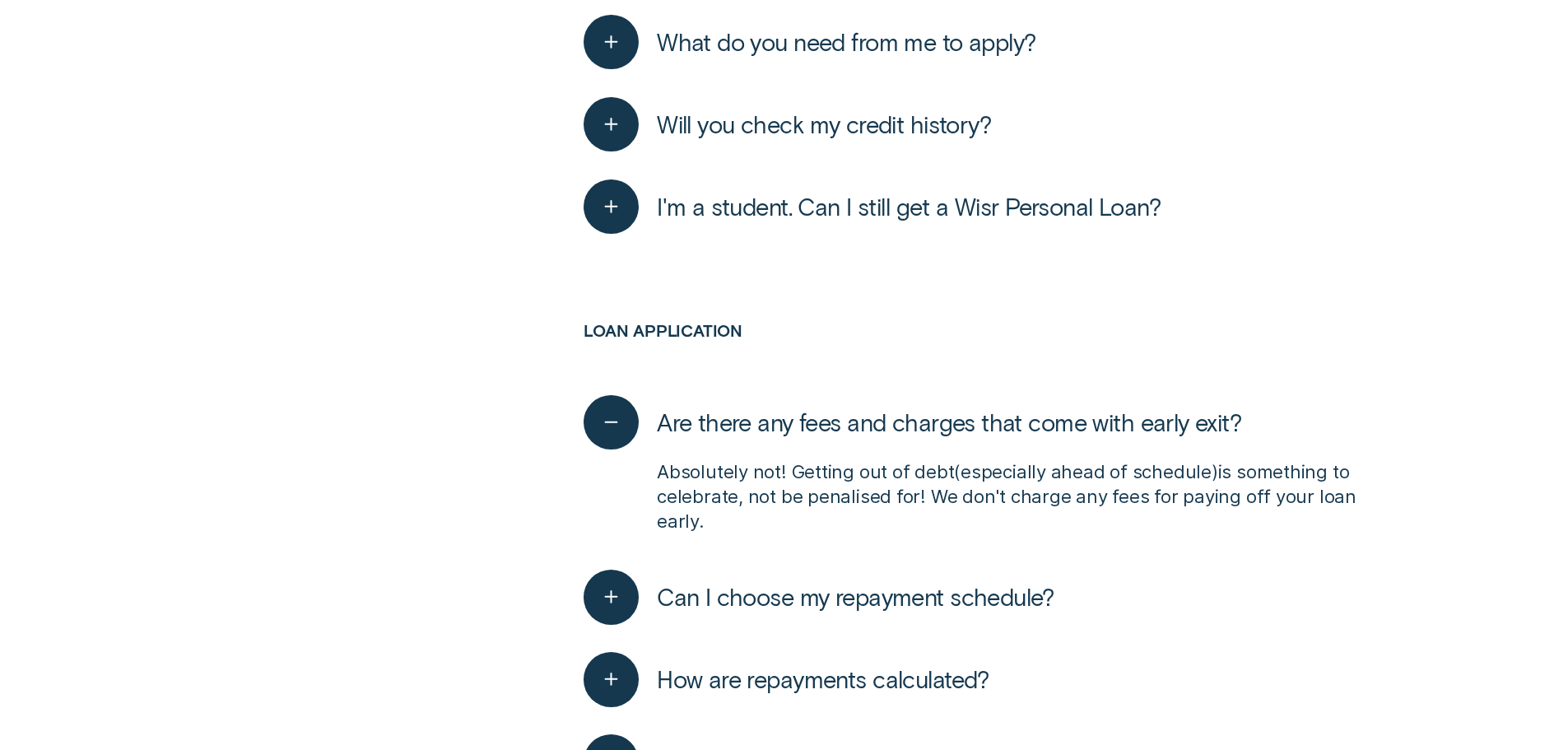
click at [1054, 582] on span "Can I choose my repayment schedule?" at bounding box center [856, 596] width 398 height 29
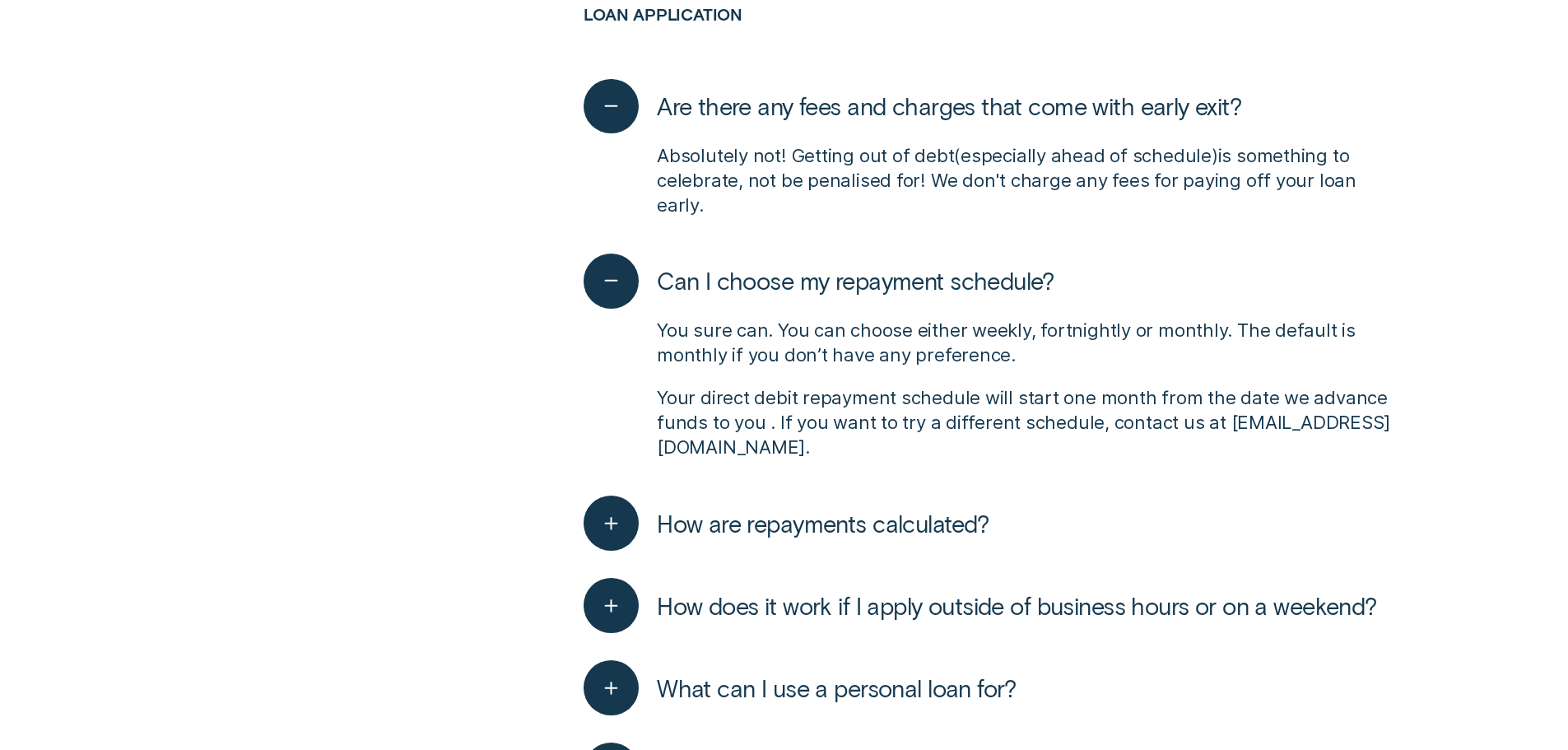
scroll to position [2306, 0]
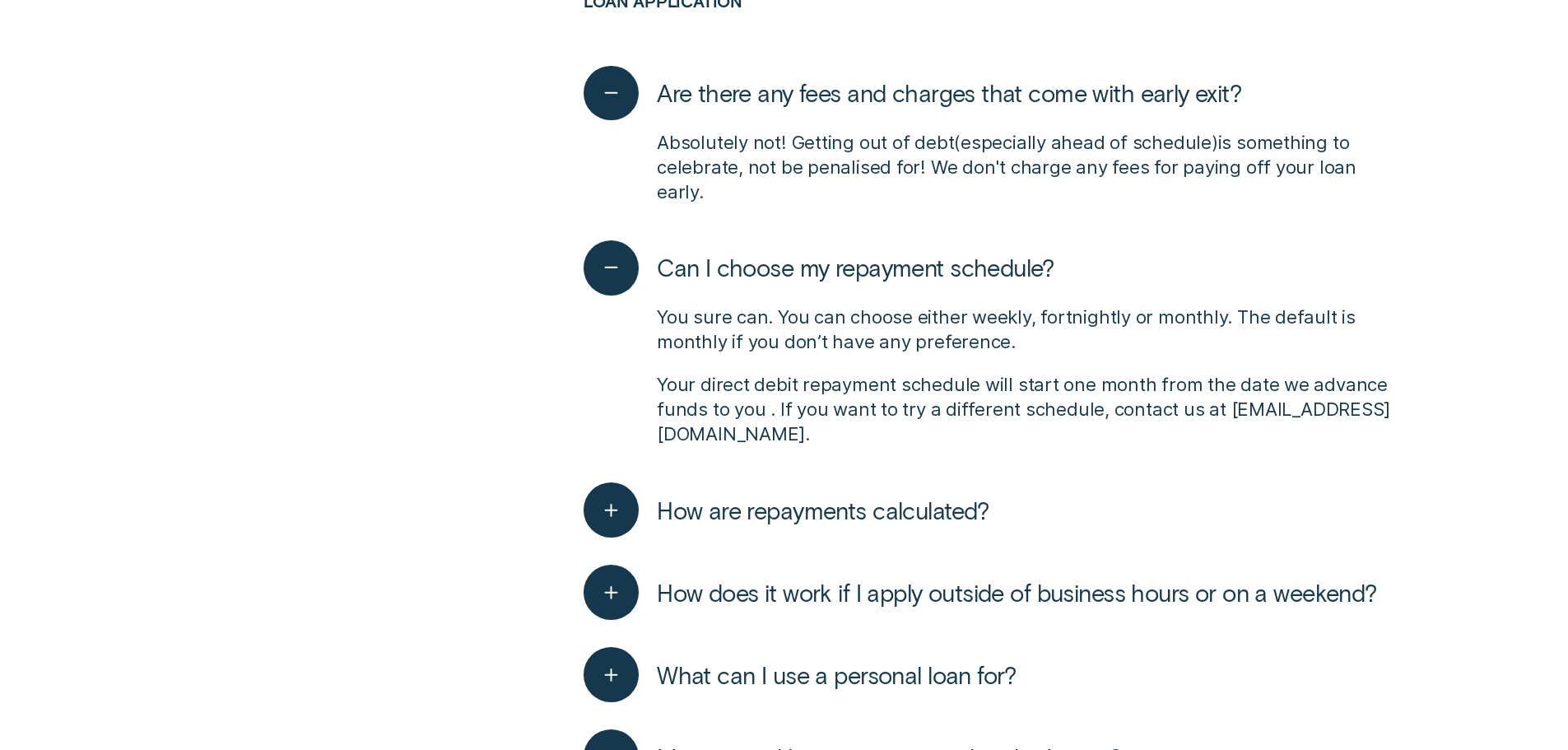
click at [949, 496] on span "How are repayments calculated?" at bounding box center [823, 510] width 333 height 29
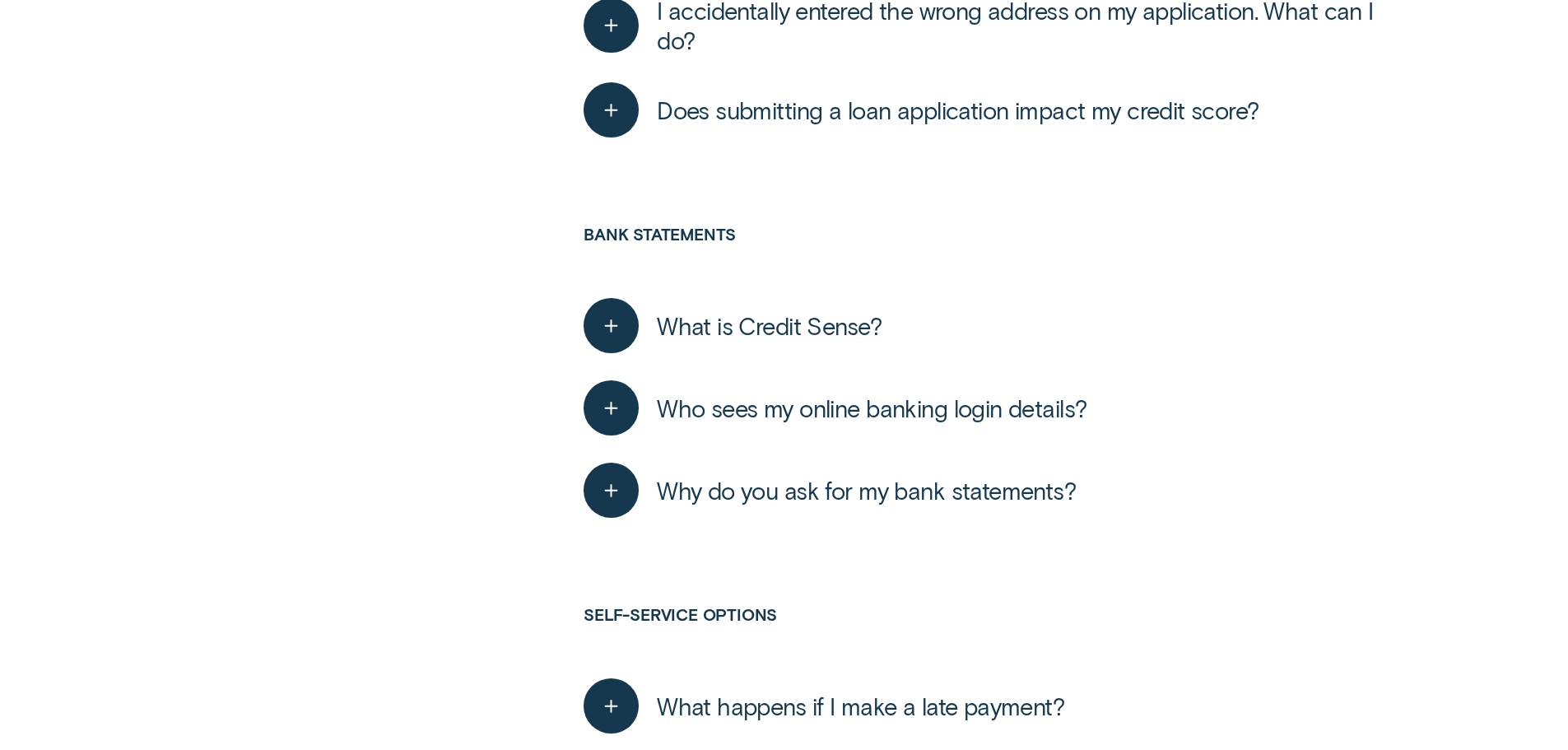
scroll to position [3459, 0]
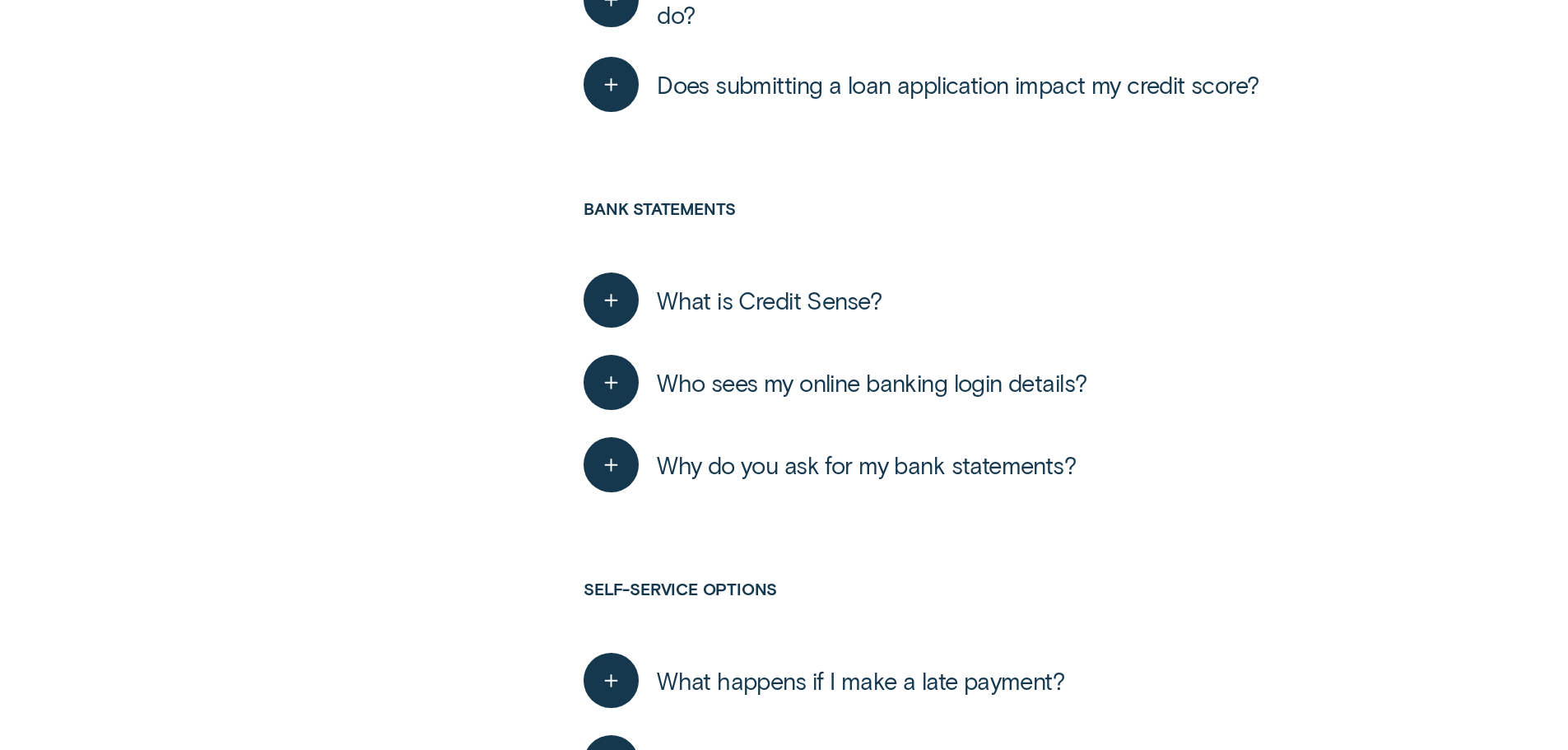
click at [969, 666] on span "What happens if I make a late payment?" at bounding box center [861, 680] width 407 height 29
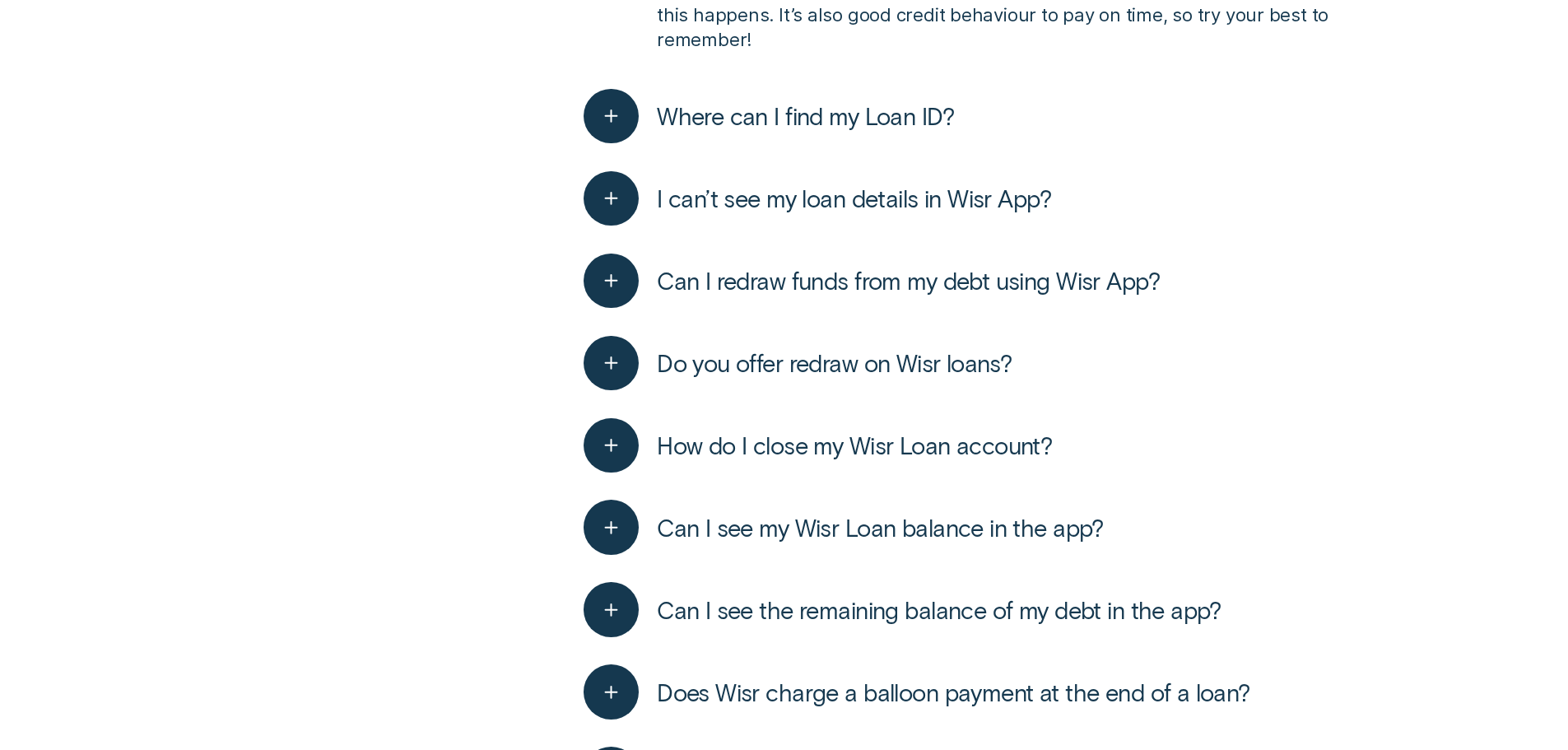
scroll to position [4200, 0]
click at [1054, 676] on span "Does Wisr charge a balloon payment at the end of a loan?" at bounding box center [953, 691] width 593 height 29
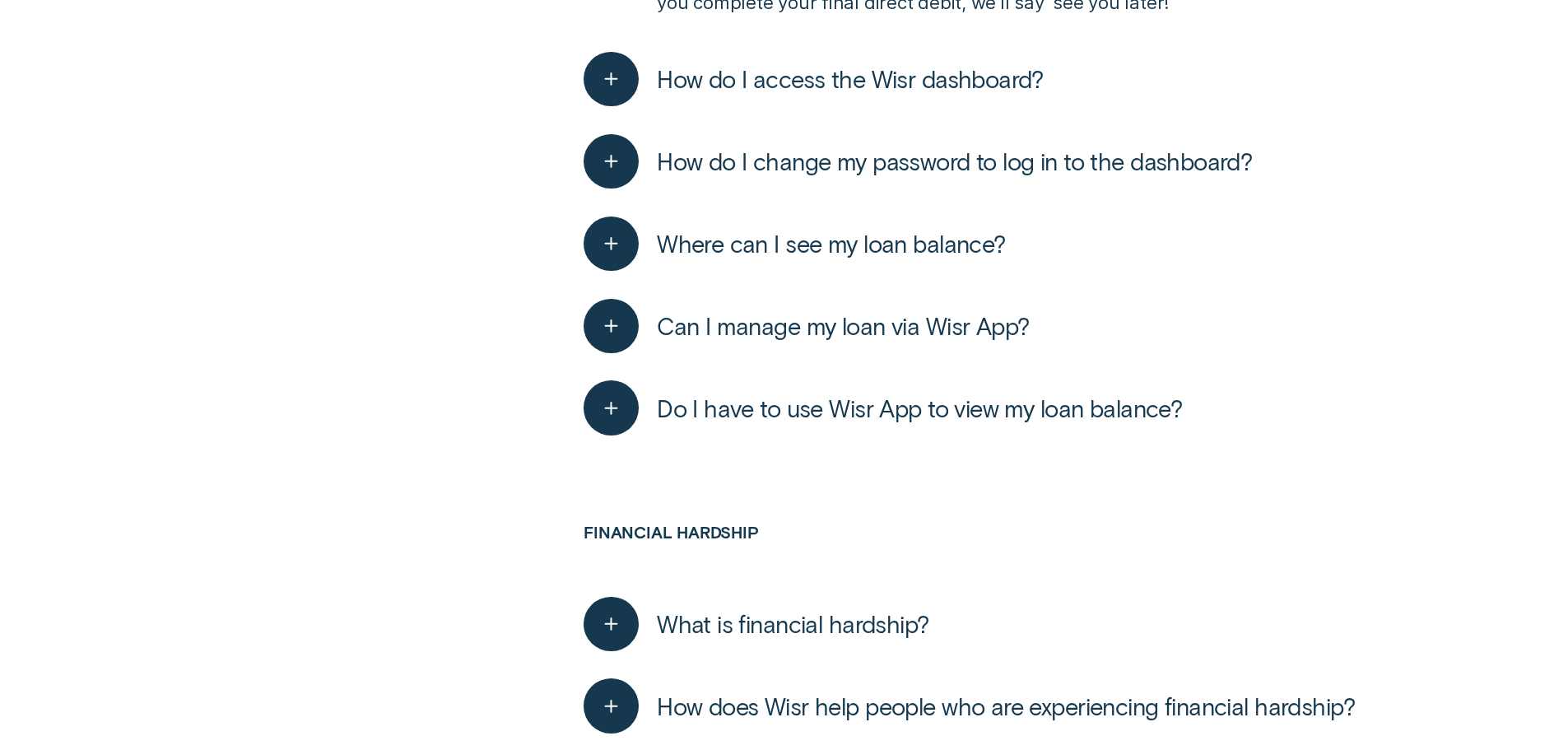
scroll to position [5024, 0]
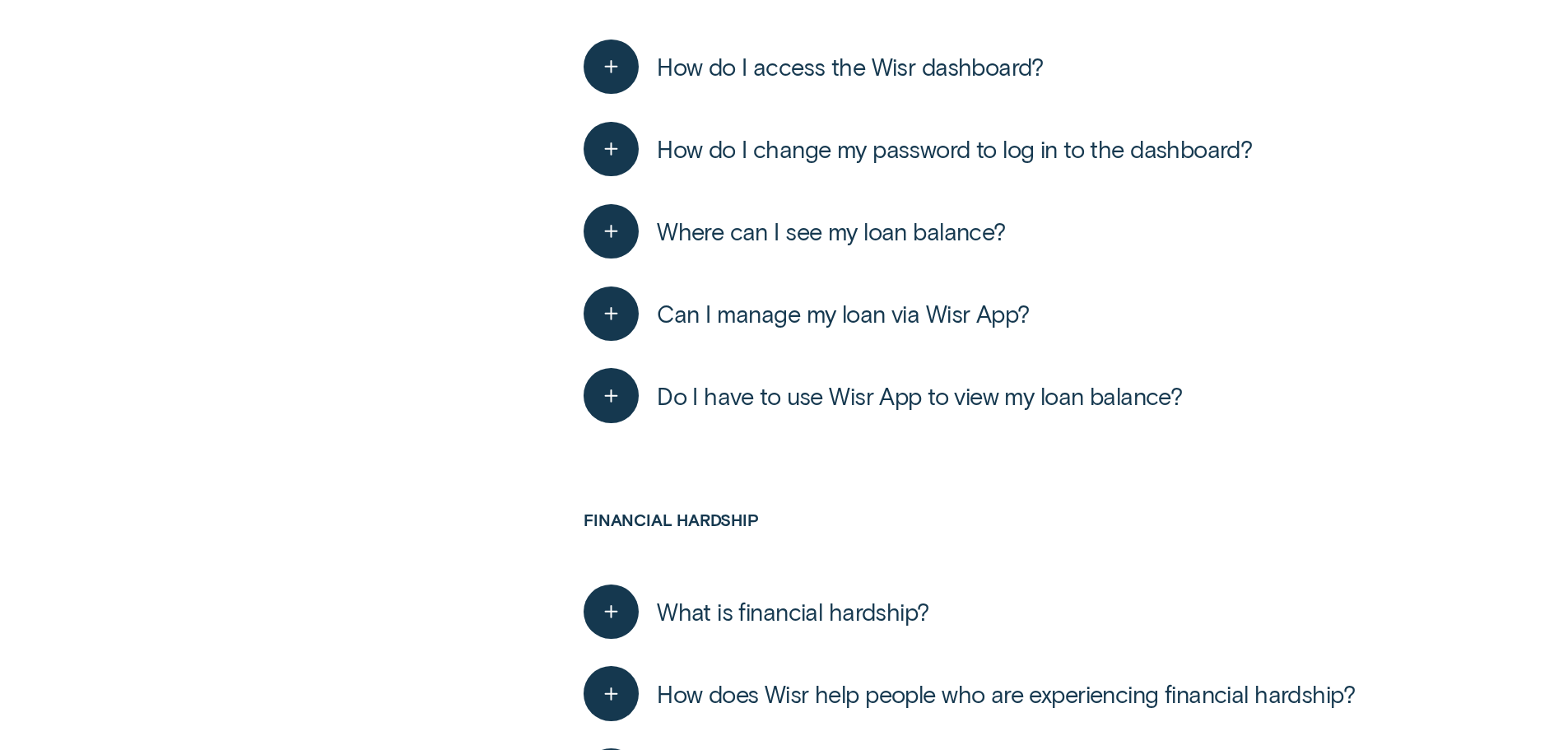
click at [873, 597] on span "What is financial hardship?" at bounding box center [793, 611] width 272 height 29
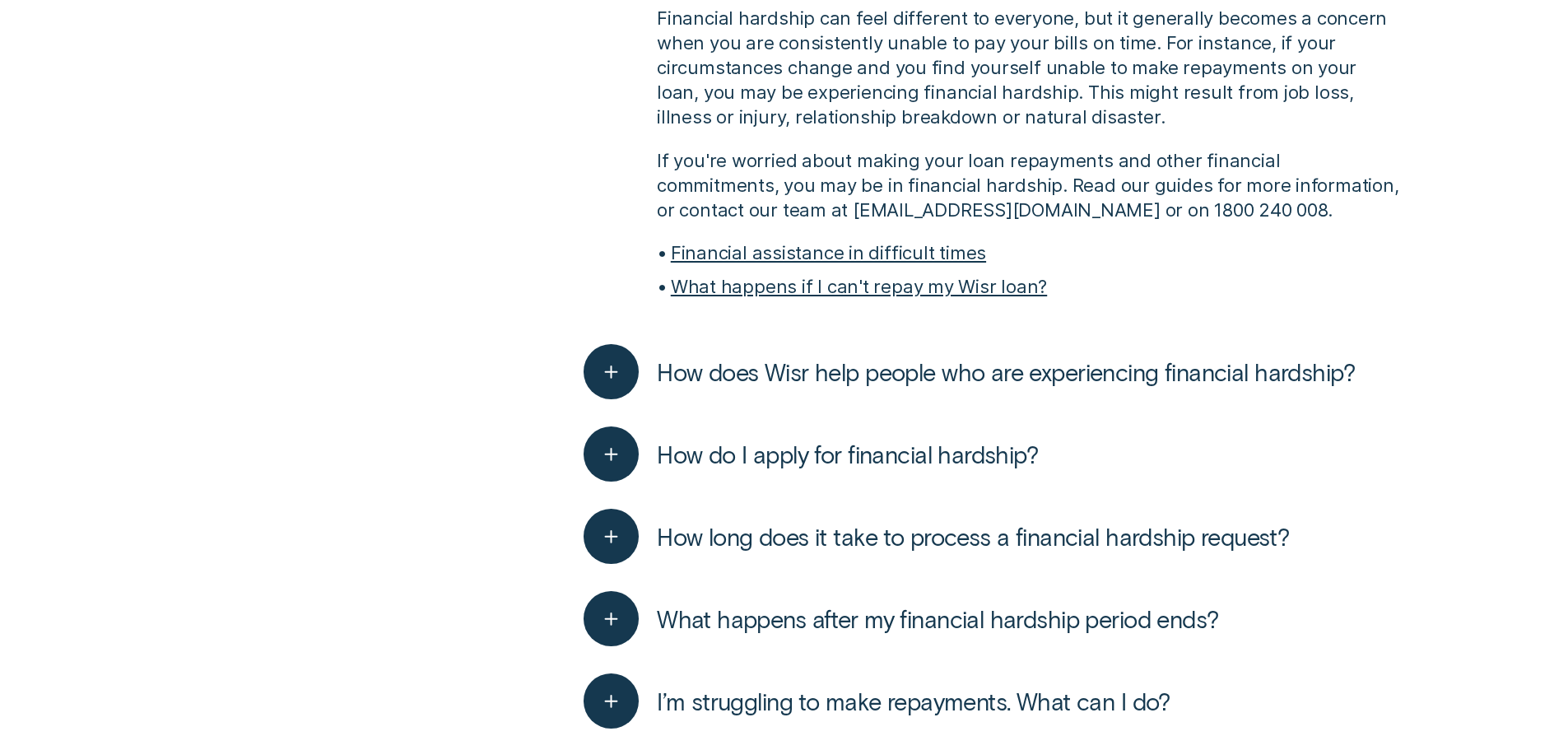
scroll to position [5683, 0]
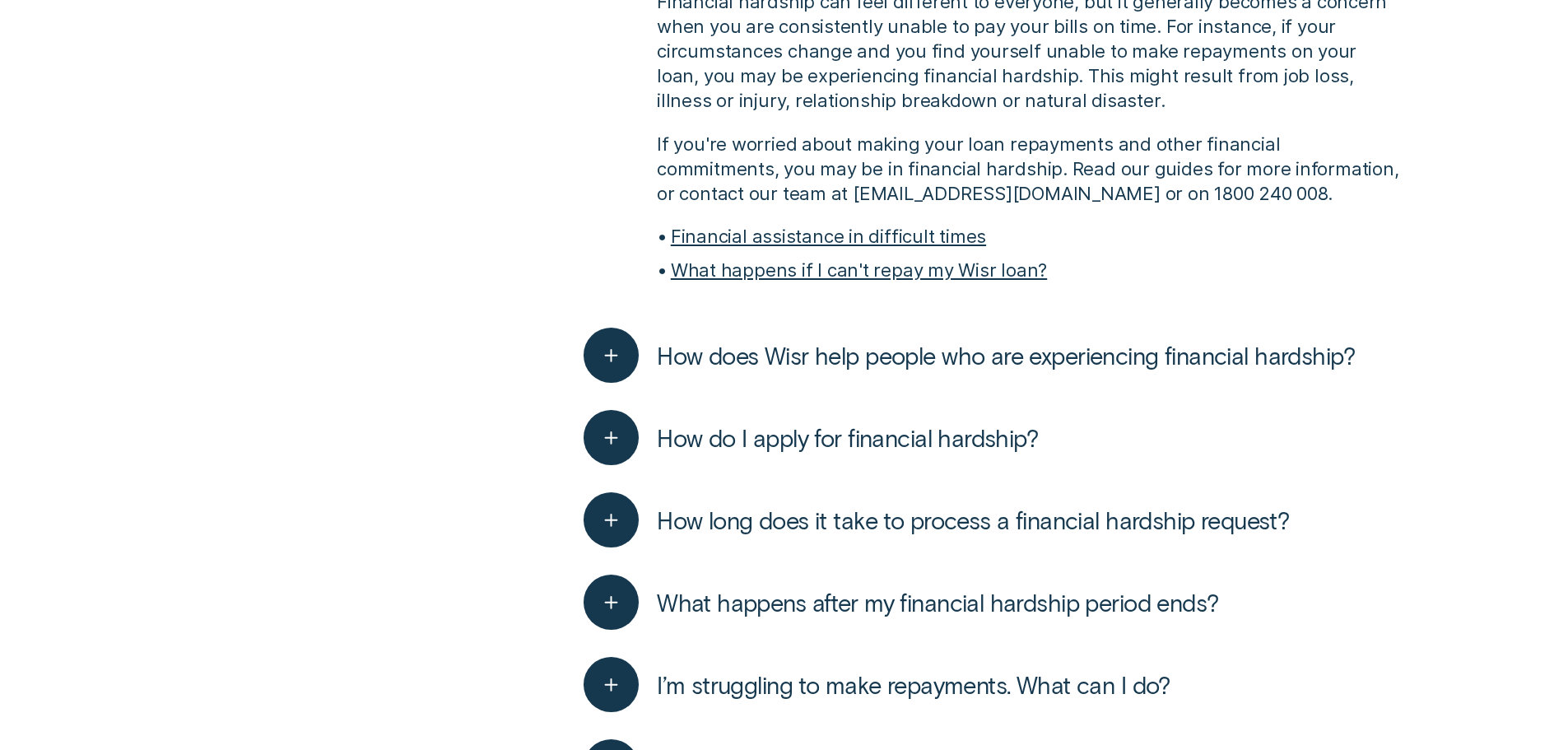
click at [982, 671] on span "I’m struggling to make repayments. What can I do?" at bounding box center [914, 685] width 514 height 29
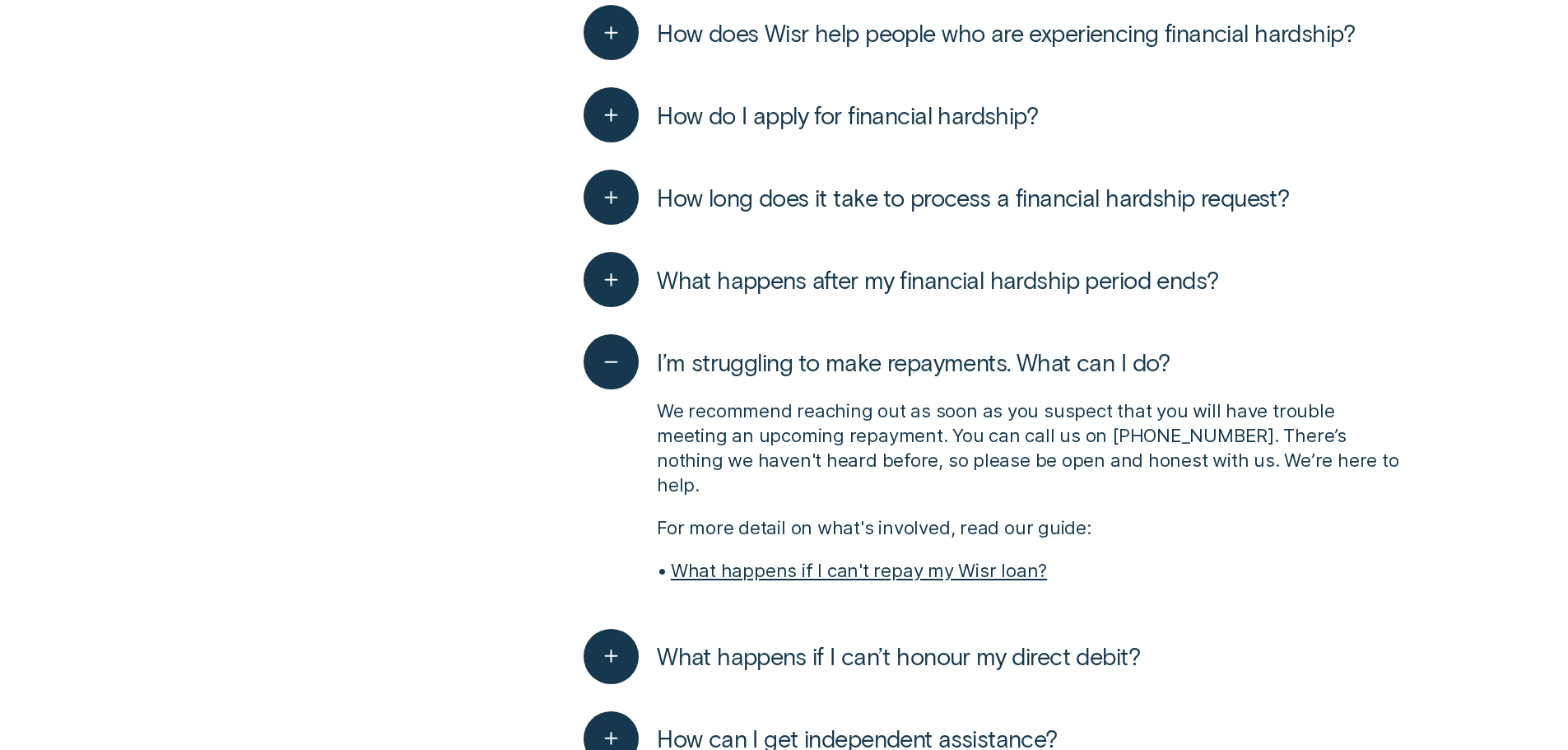
scroll to position [6012, 0]
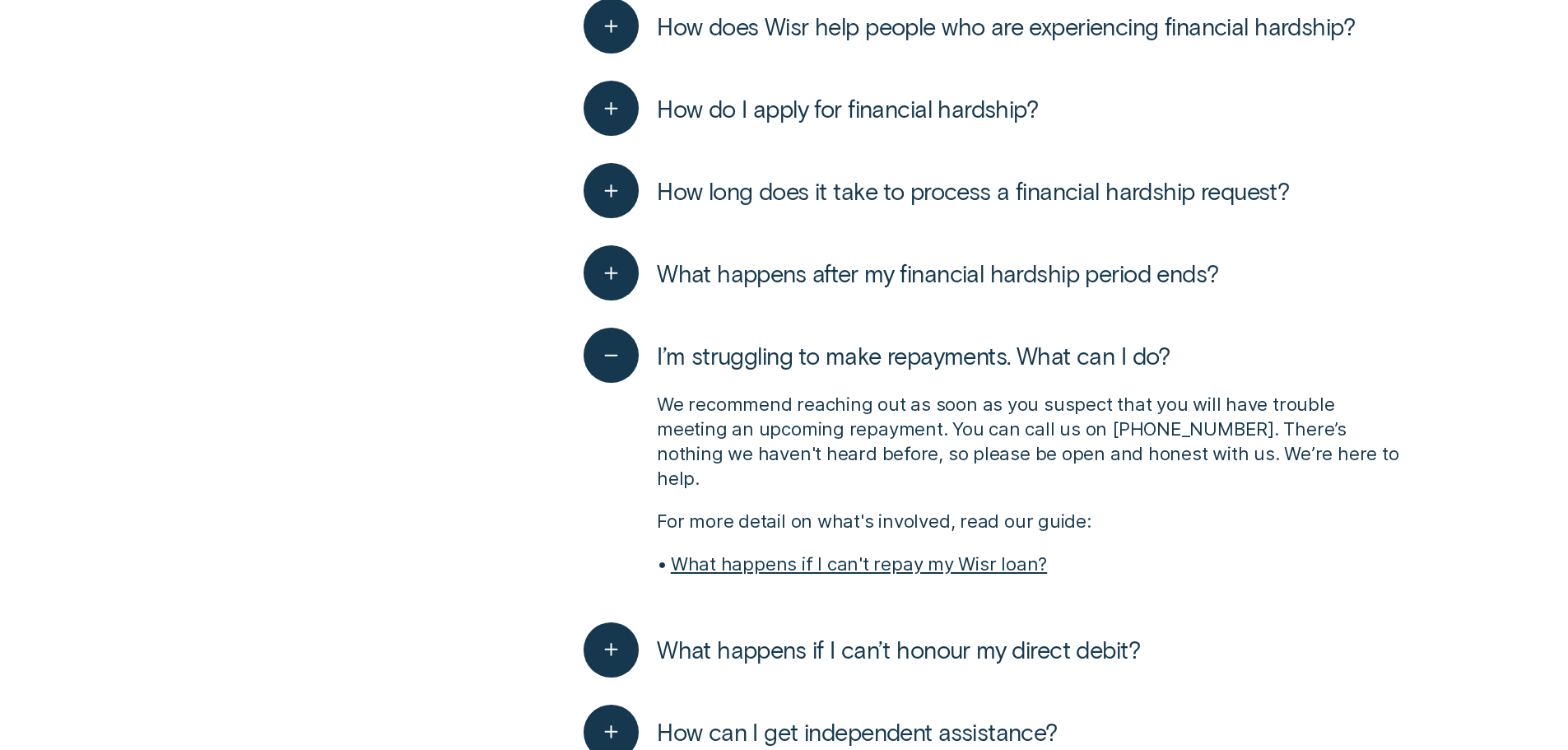
click at [955, 635] on span "What happens if I can’t honour my direct debit?" at bounding box center [899, 649] width 483 height 29
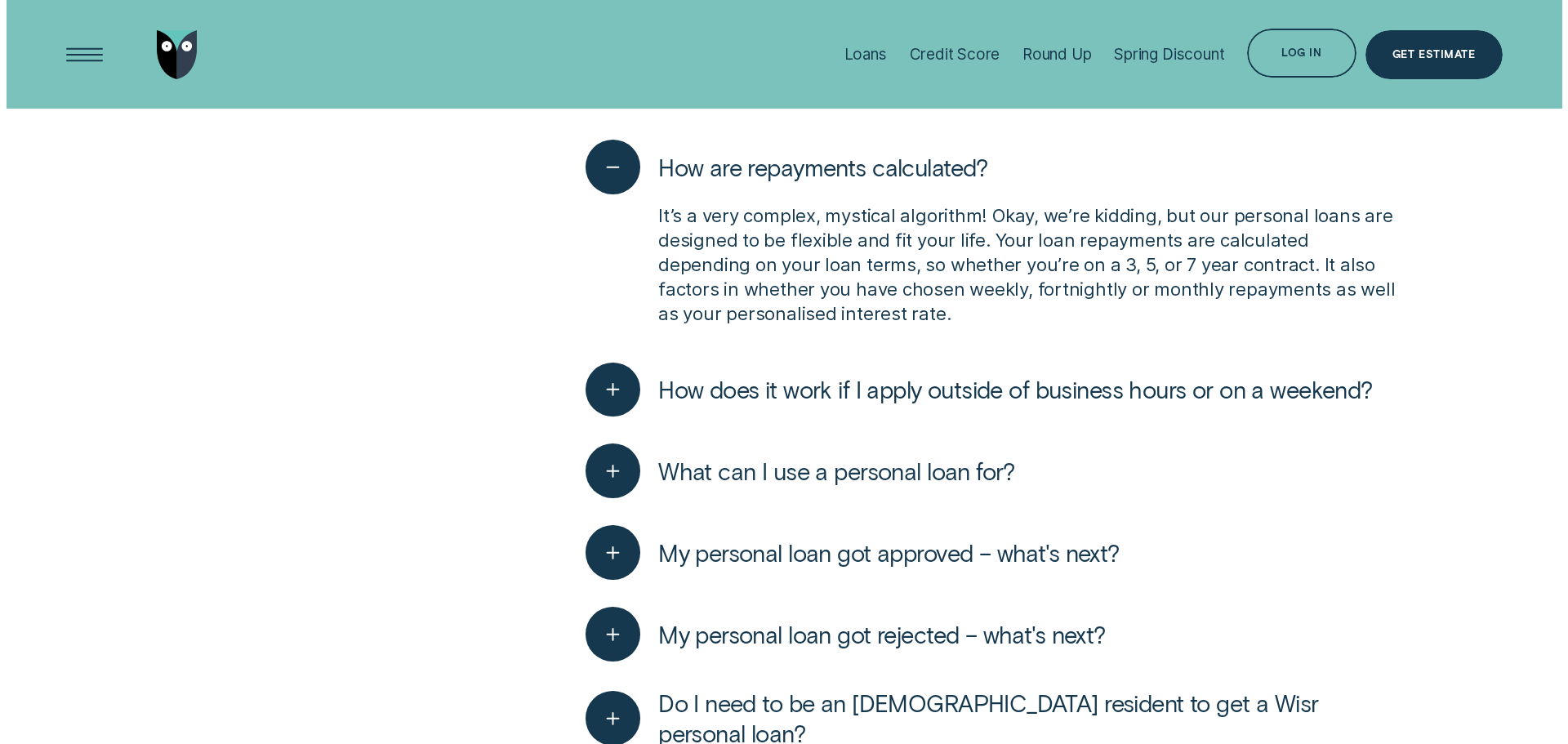
scroll to position [2451, 0]
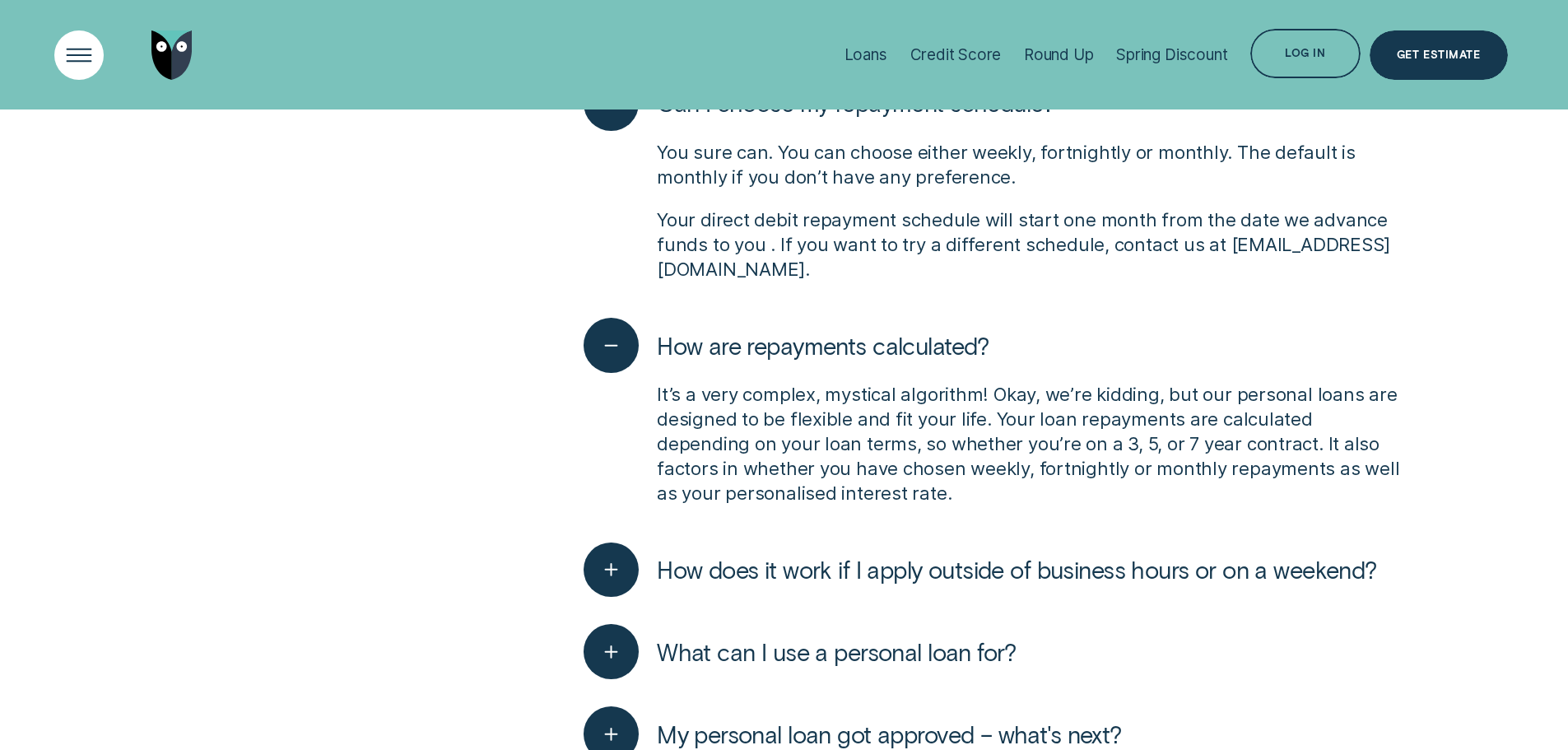
click at [61, 48] on div "Open Menu" at bounding box center [78, 55] width 70 height 70
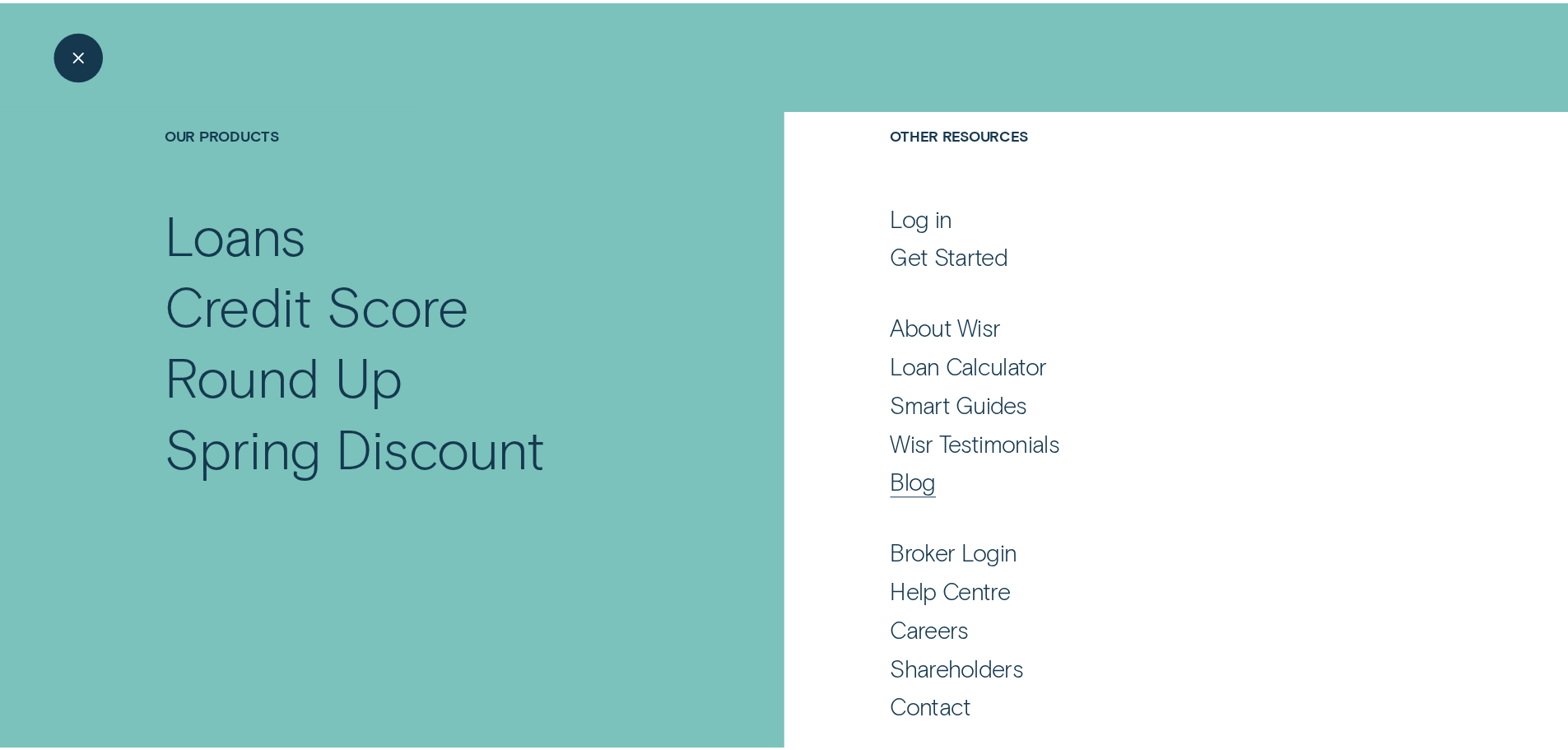
scroll to position [108, 0]
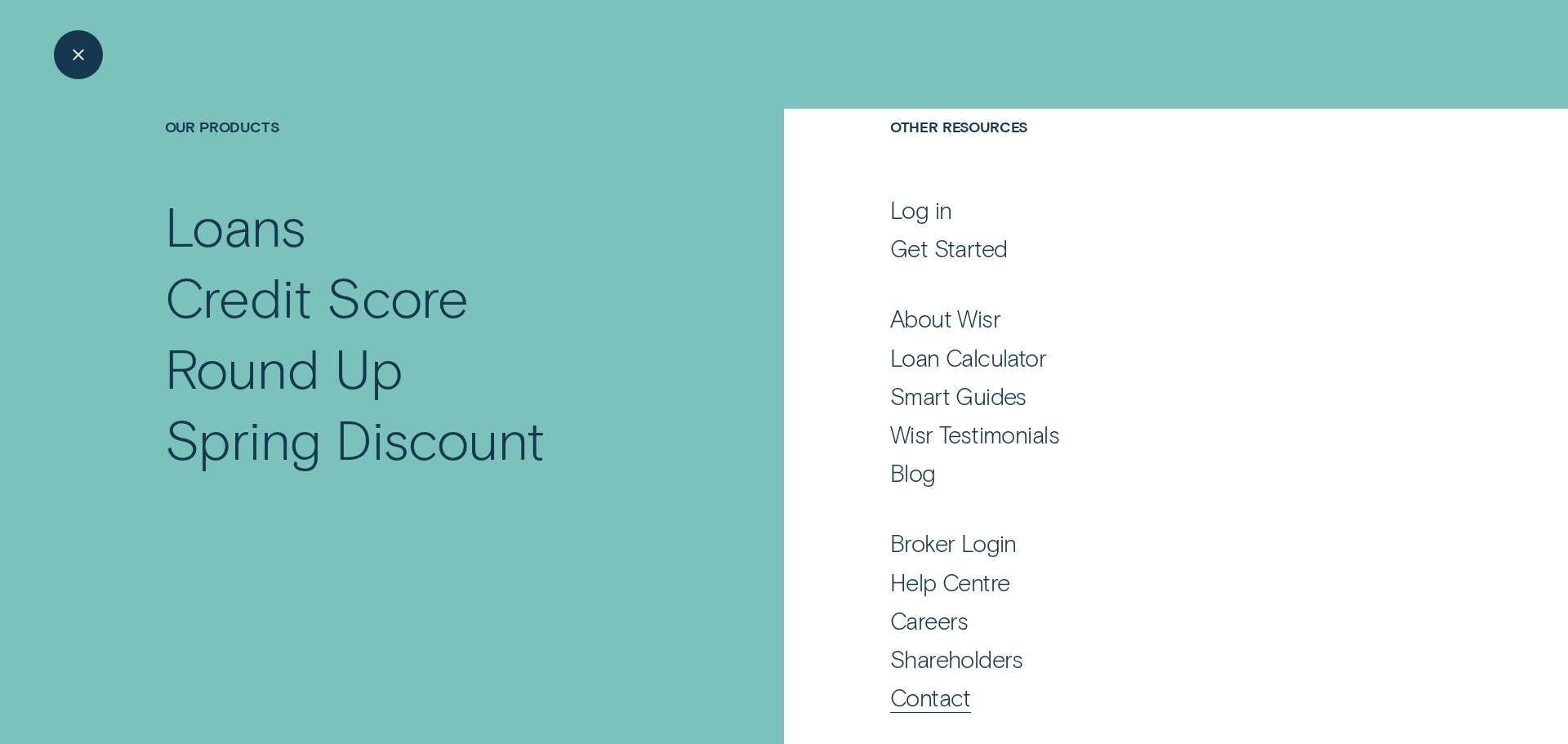
click at [935, 703] on div "Contact" at bounding box center [931, 697] width 80 height 29
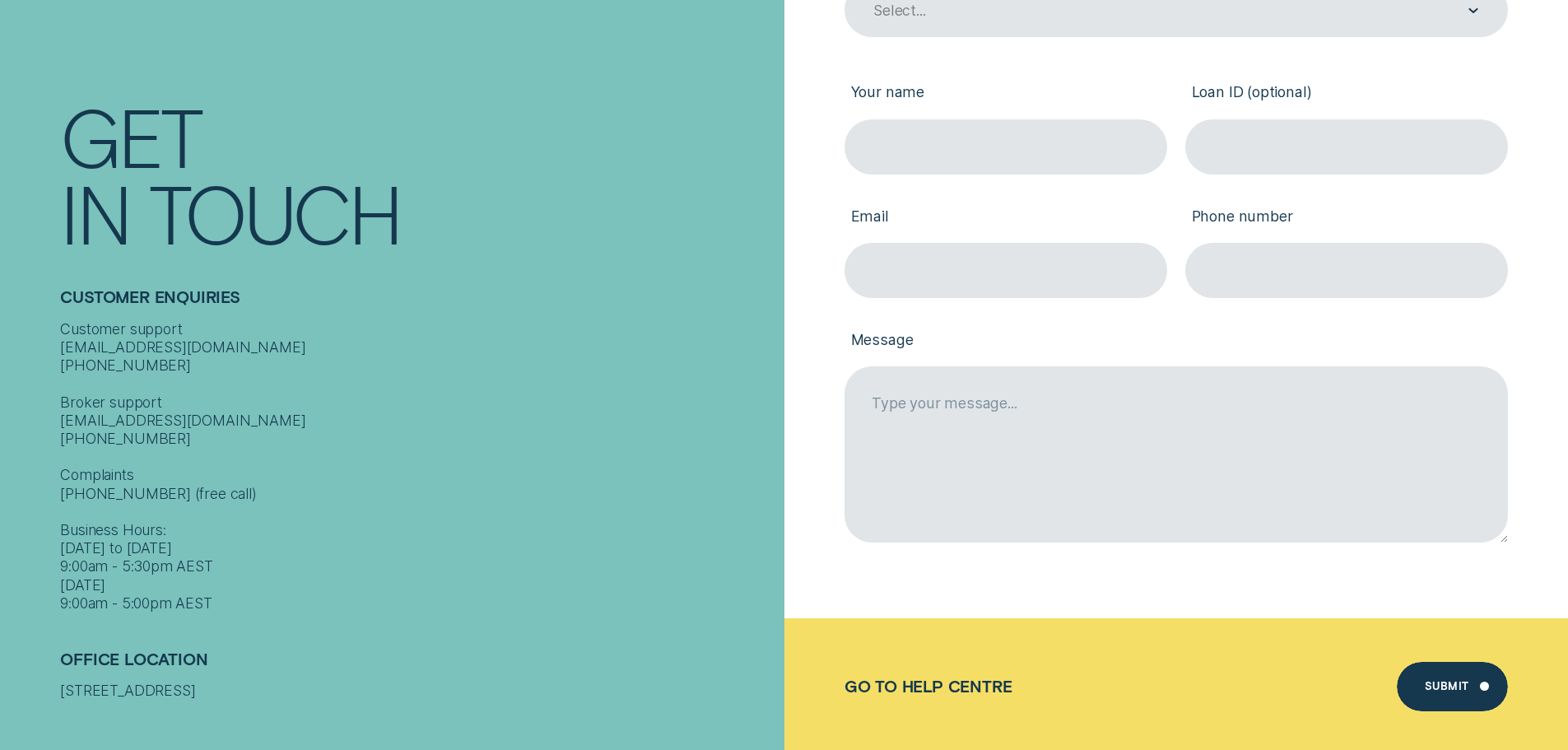
scroll to position [247, 0]
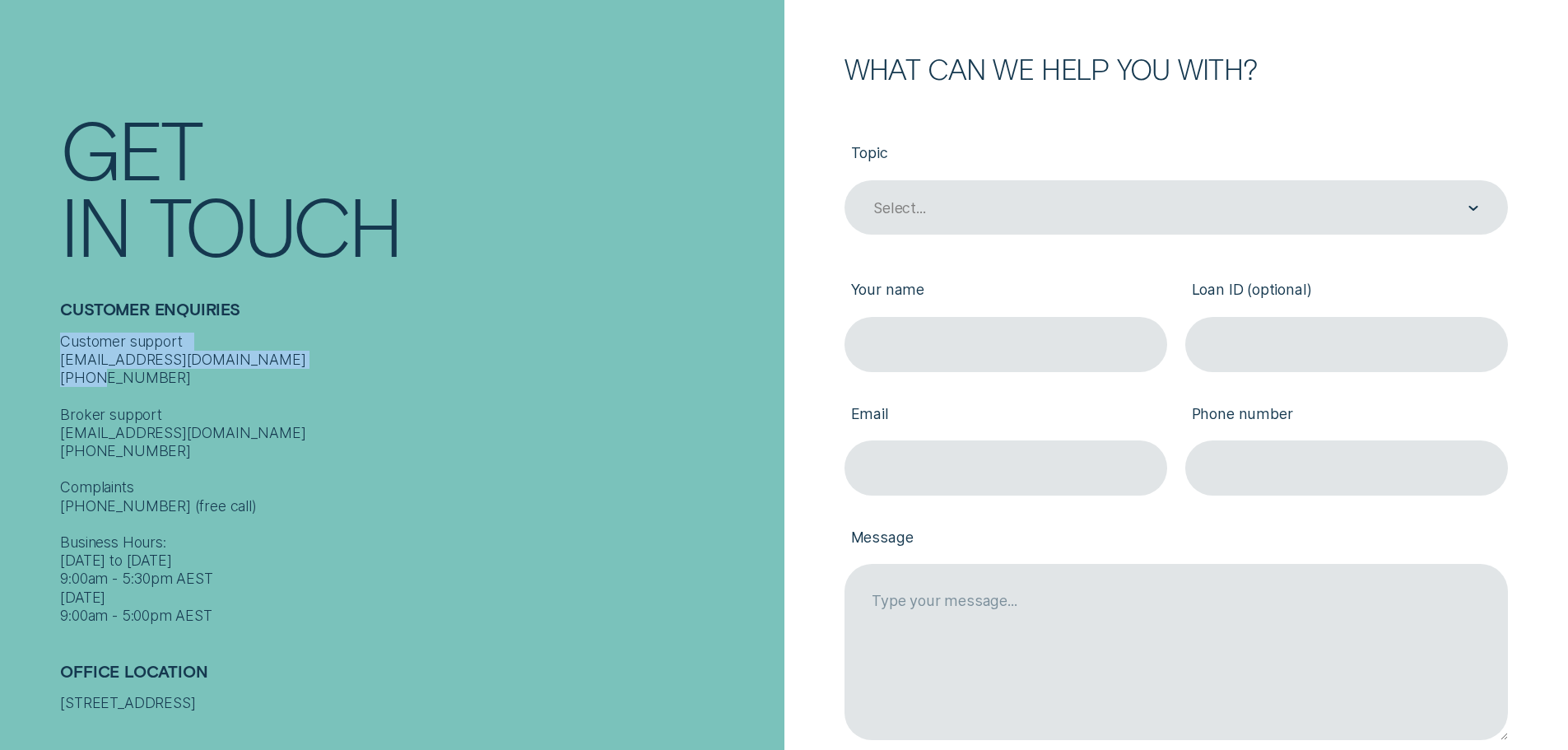
drag, startPoint x: 145, startPoint y: 379, endPoint x: 57, endPoint y: 345, distance: 94.3
click at [57, 345] on div "Contact Get In Touch Customer Enquiries Customer support [EMAIL_ADDRESS][DOMAIN…" at bounding box center [392, 384] width 784 height 768
copy div "Customer support [EMAIL_ADDRESS][DOMAIN_NAME] [PHONE_NUMBER]"
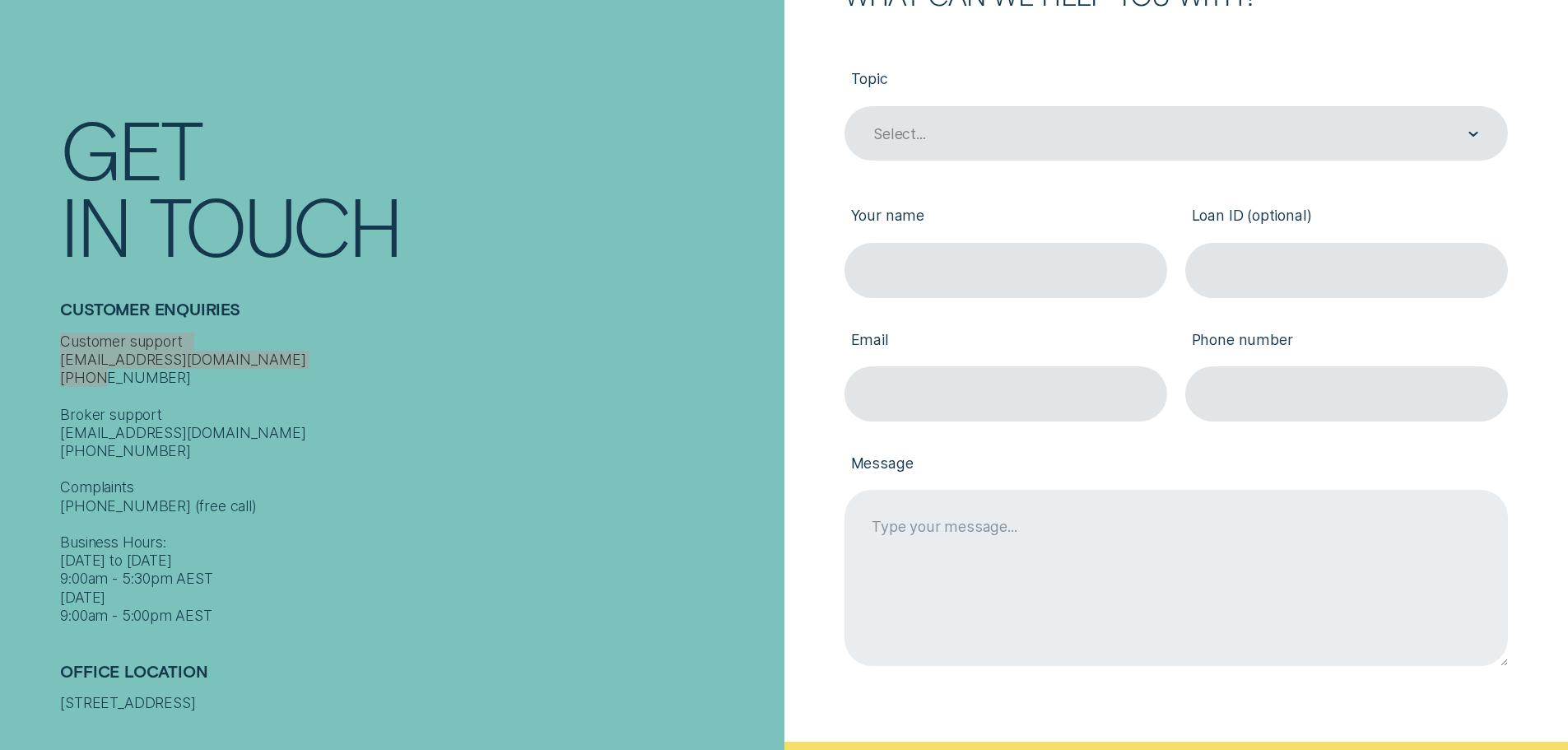
scroll to position [329, 0]
